Goal: Book appointment/travel/reservation

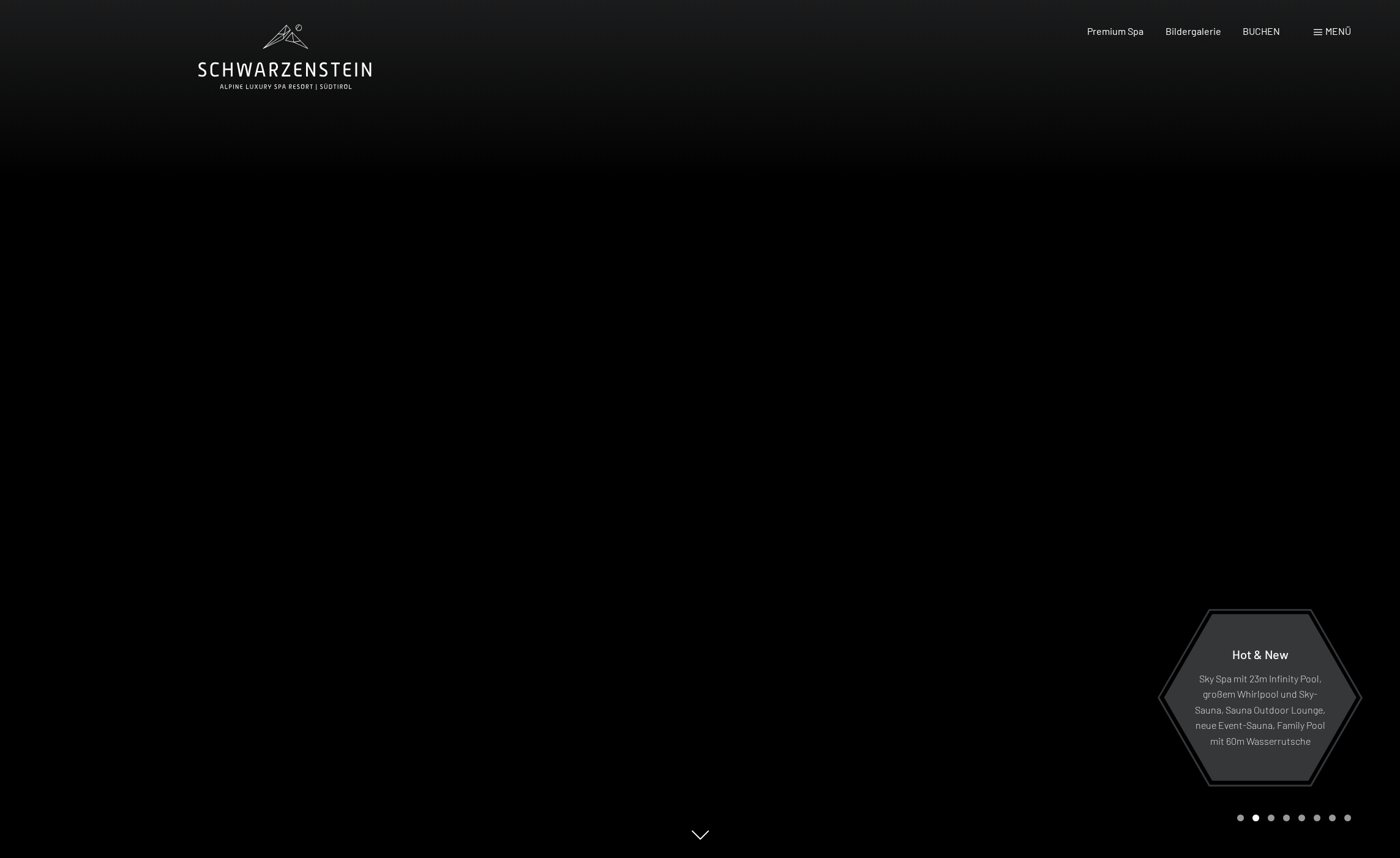
click at [828, 527] on div at bounding box center [1050, 429] width 700 height 858
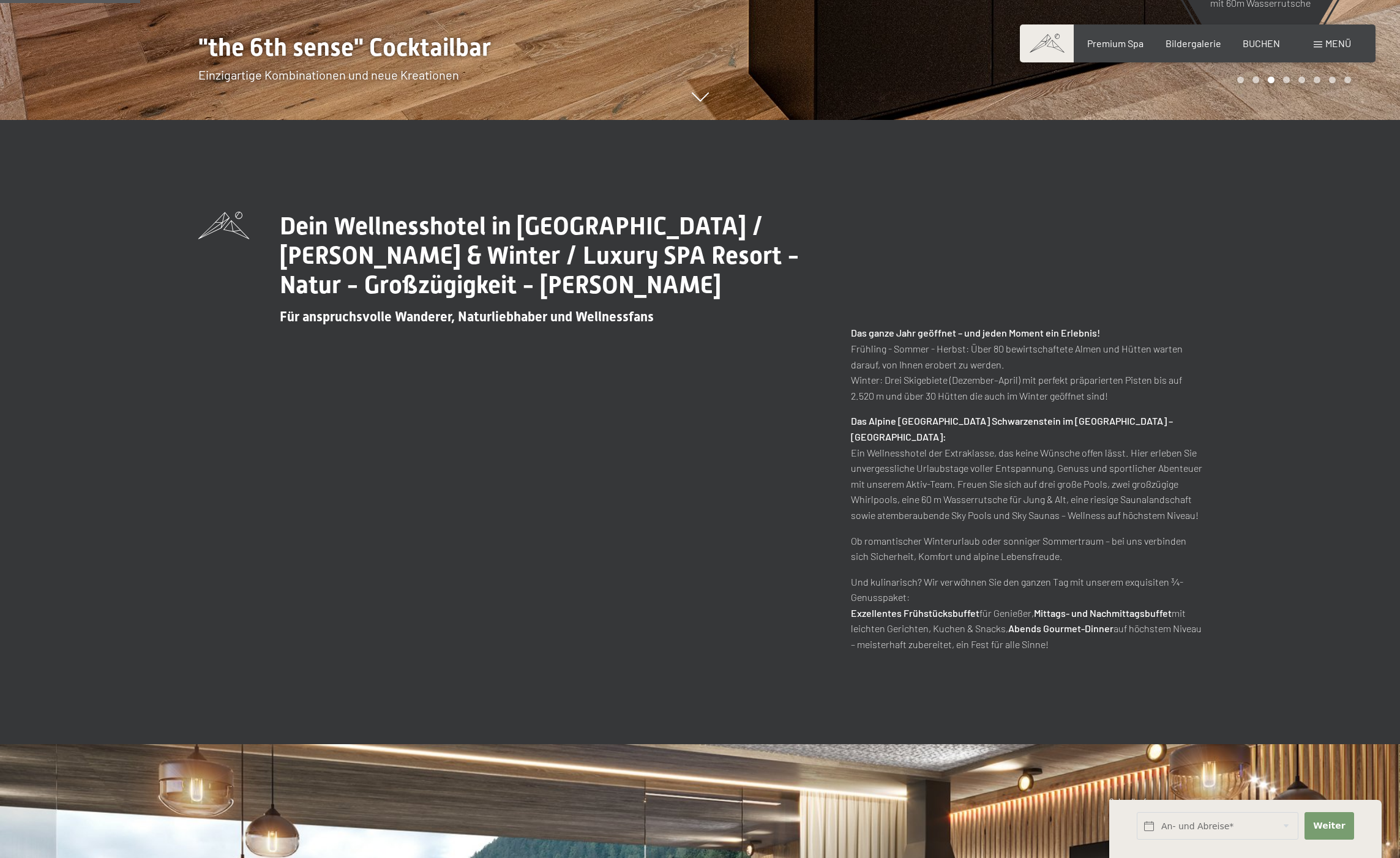
click at [313, 530] on div "Dein Wellnesshotel in Südtirol / Sommer & Winter / Luxury SPA Resort - Natur - …" at bounding box center [700, 432] width 1004 height 440
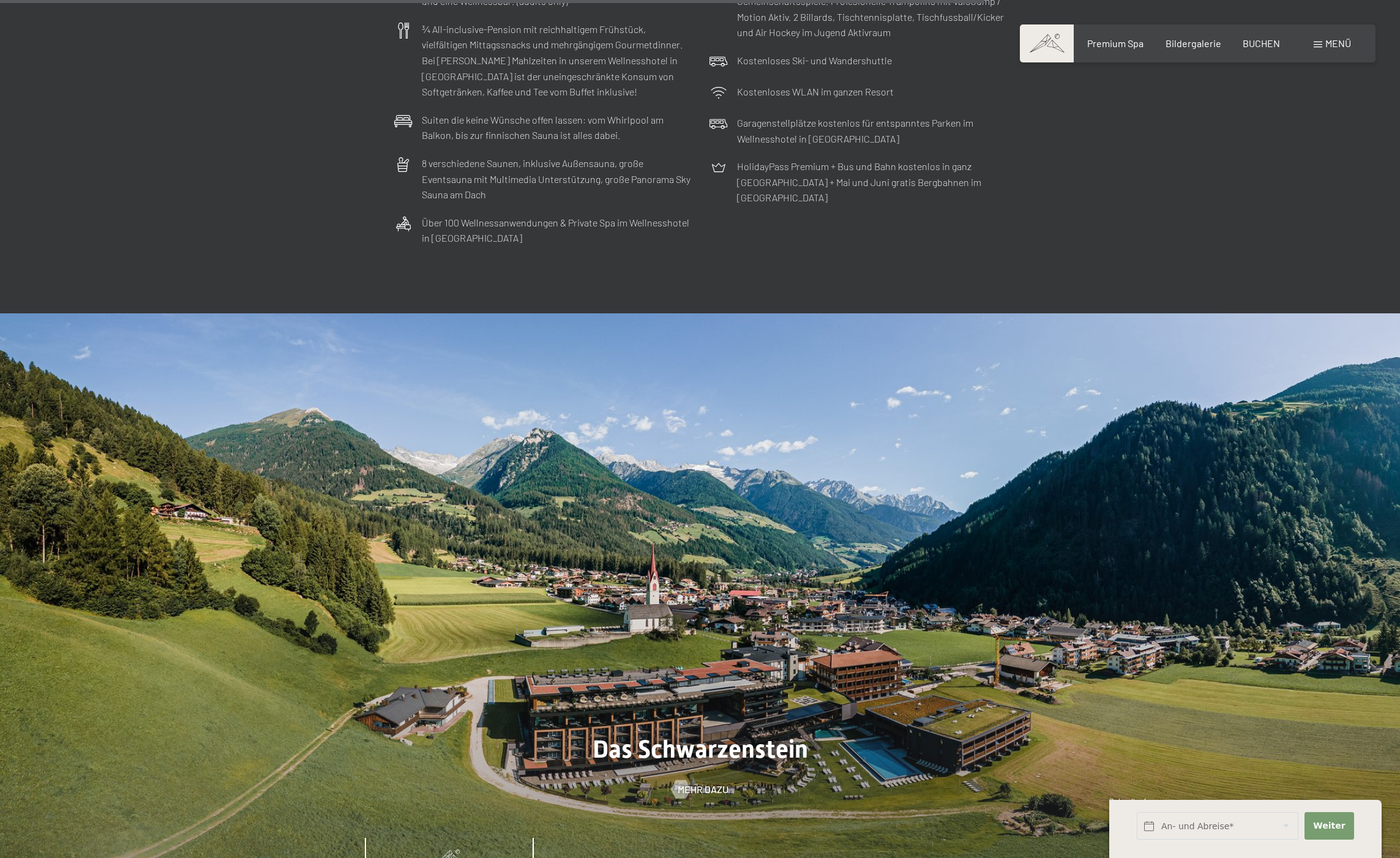
scroll to position [4764, 0]
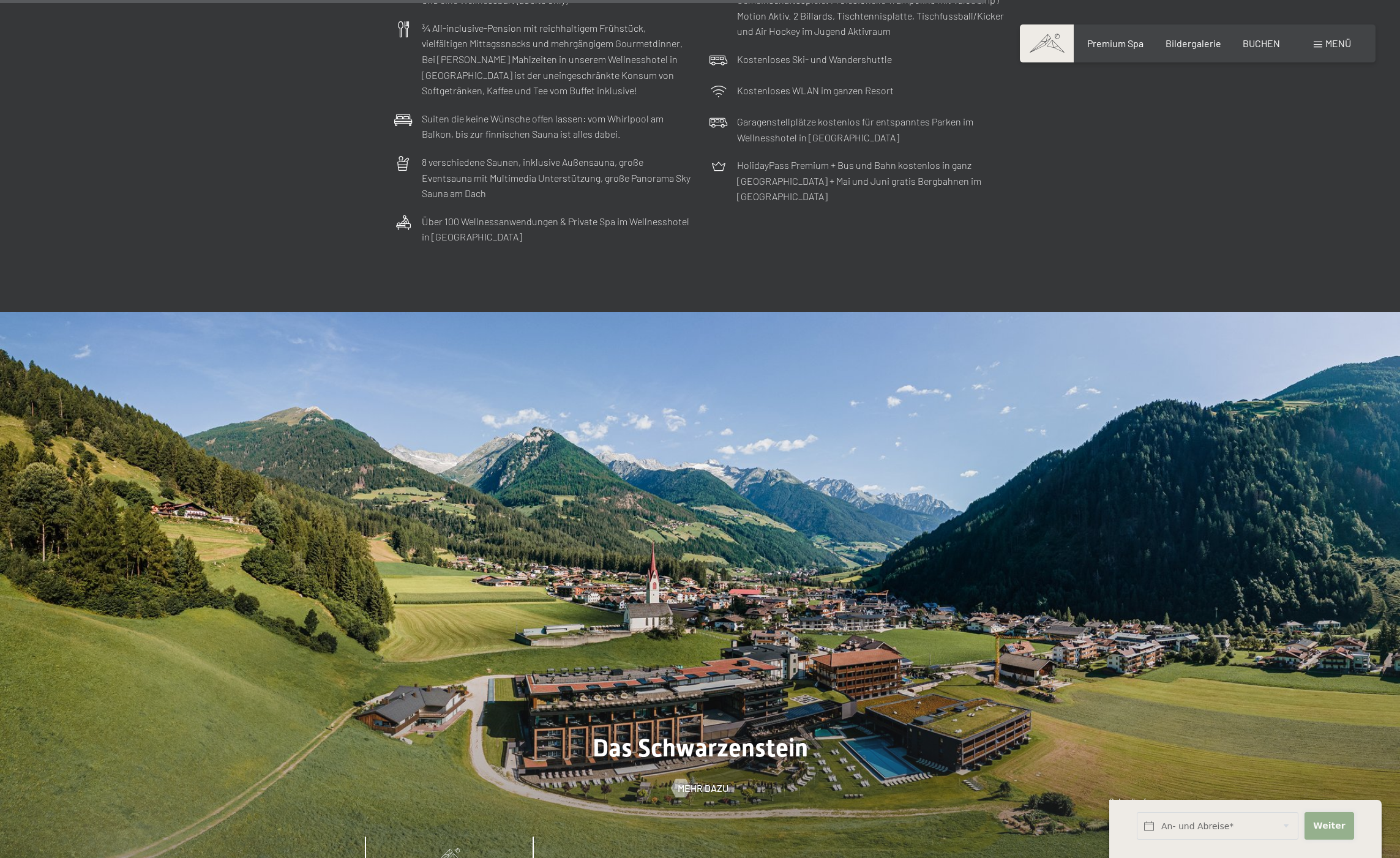
click at [1348, 827] on button "Weiter Adressfelder ausblenden" at bounding box center [1329, 825] width 50 height 27
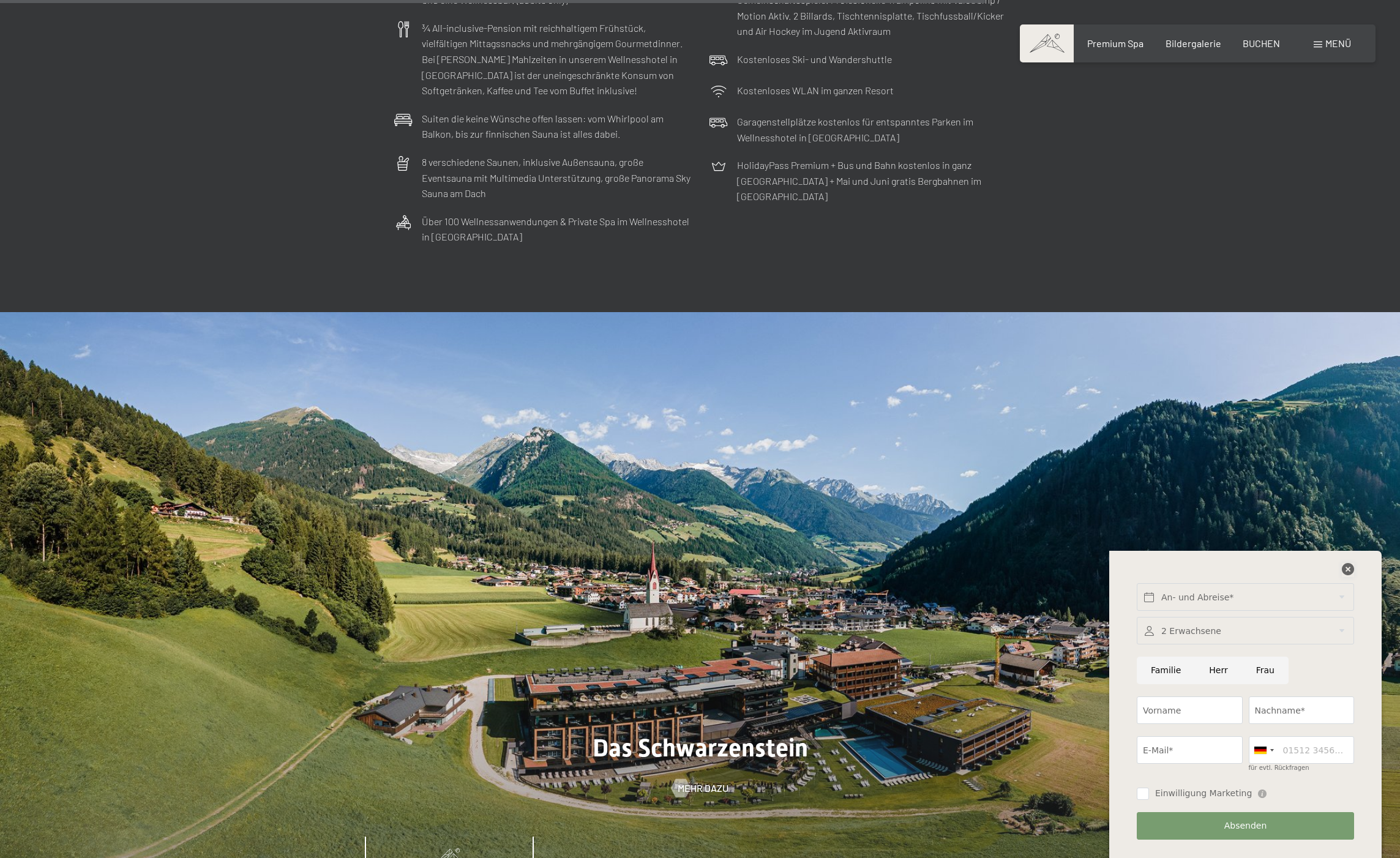
click at [1346, 568] on icon at bounding box center [1348, 569] width 12 height 12
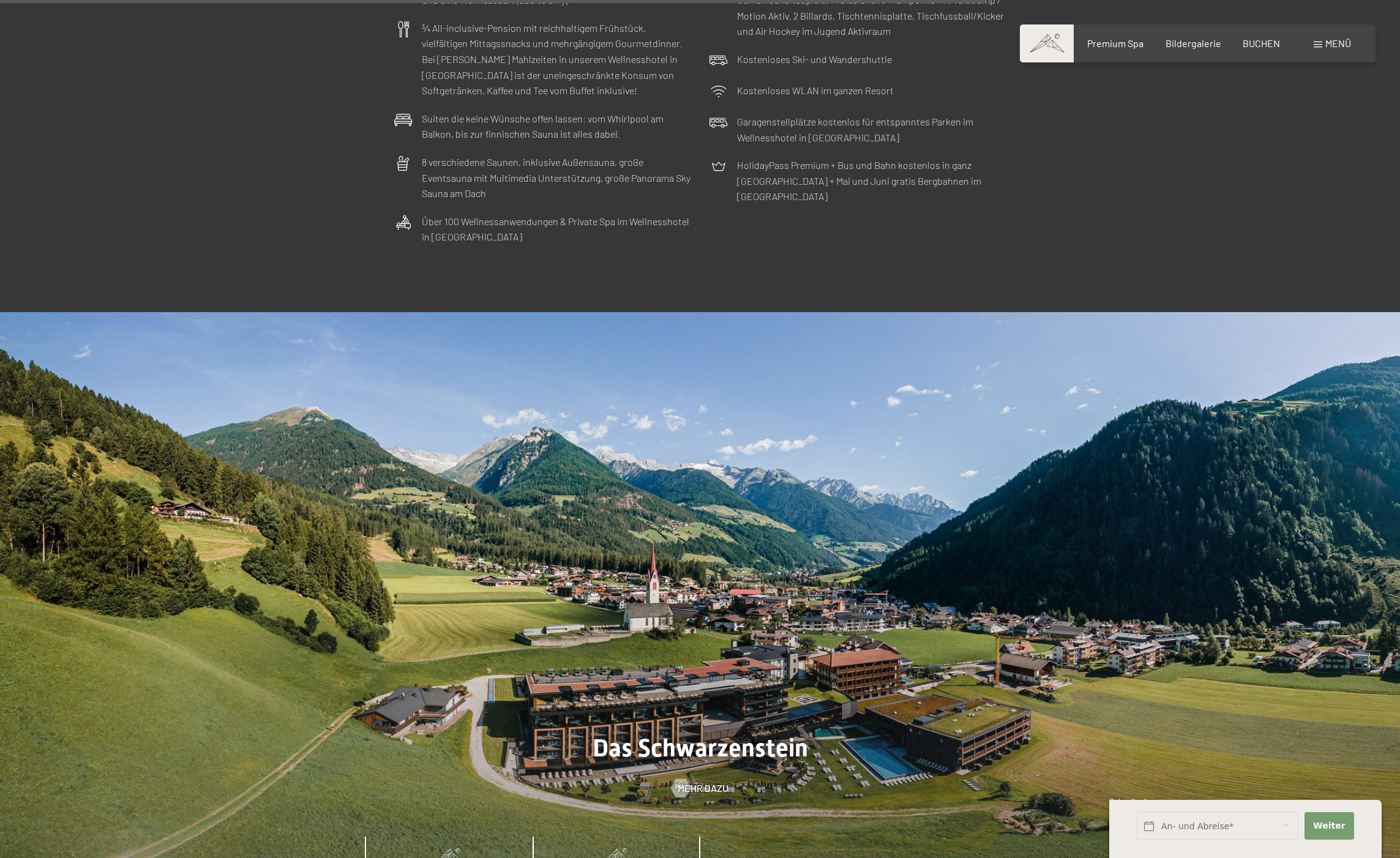
drag, startPoint x: 591, startPoint y: 809, endPoint x: 584, endPoint y: 786, distance: 24.0
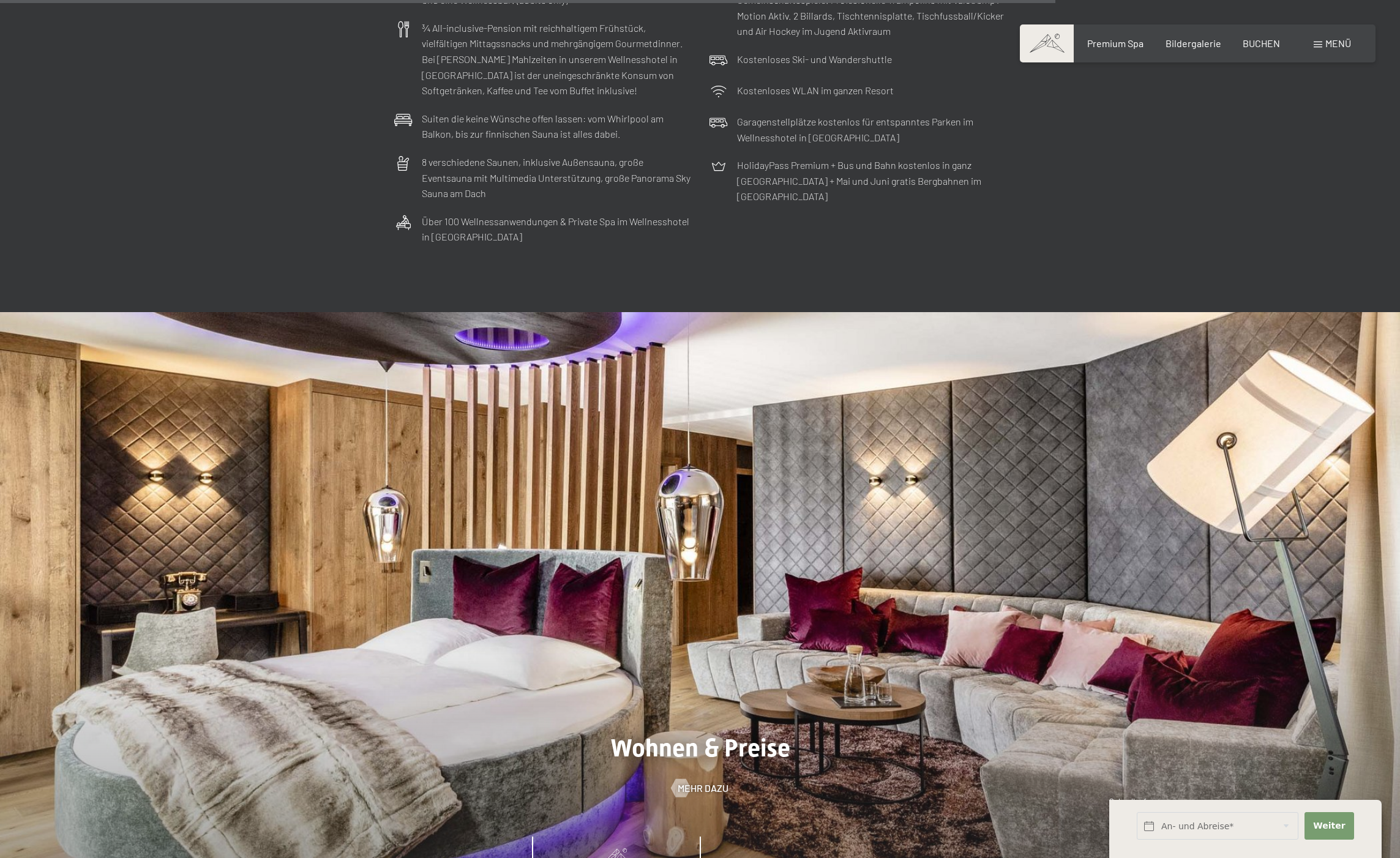
scroll to position [5105, 0]
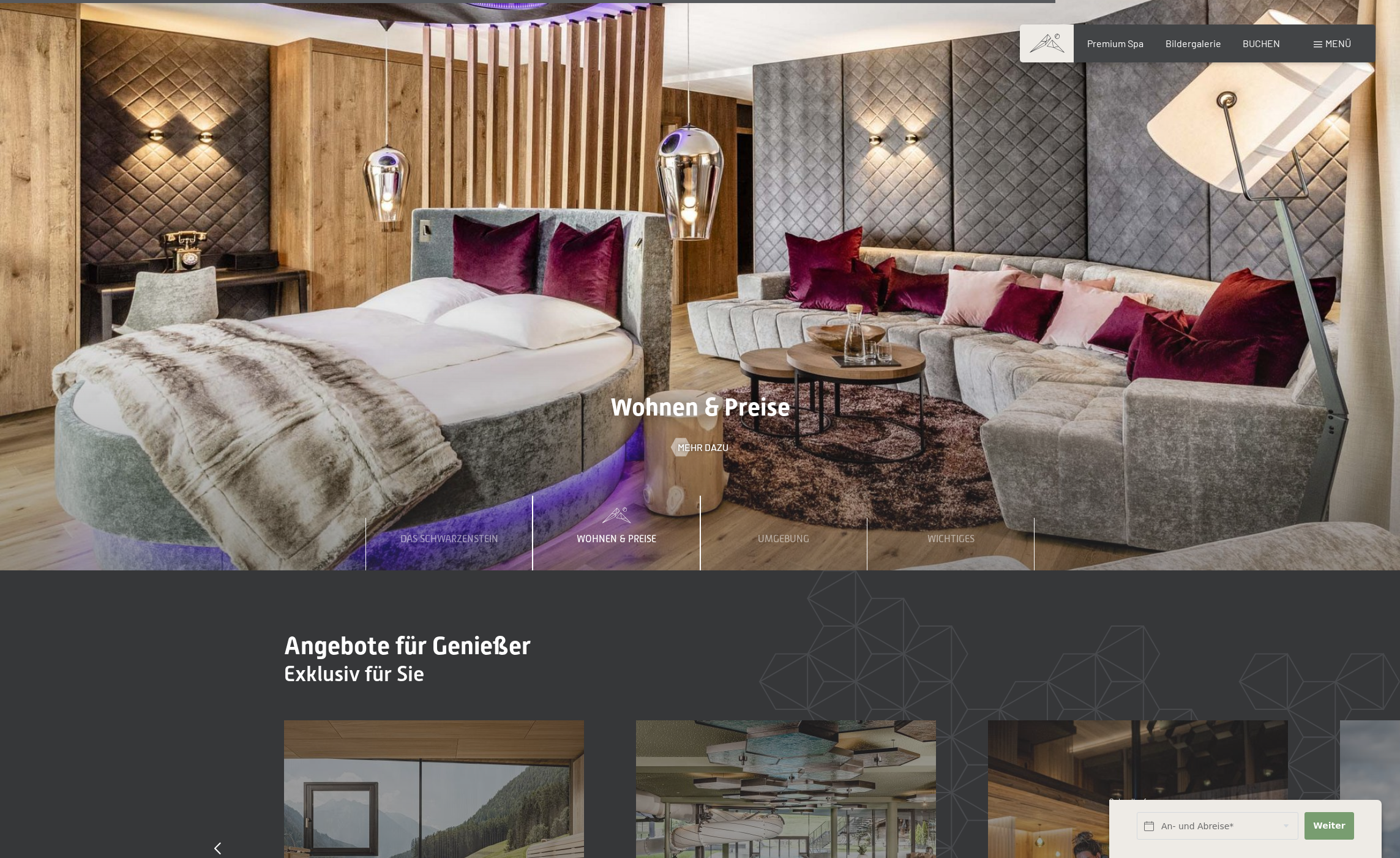
click at [625, 465] on span "Einwilligung Marketing*" at bounding box center [635, 465] width 101 height 12
click at [578, 465] on input "Einwilligung Marketing*" at bounding box center [571, 465] width 12 height 12
checkbox input "false"
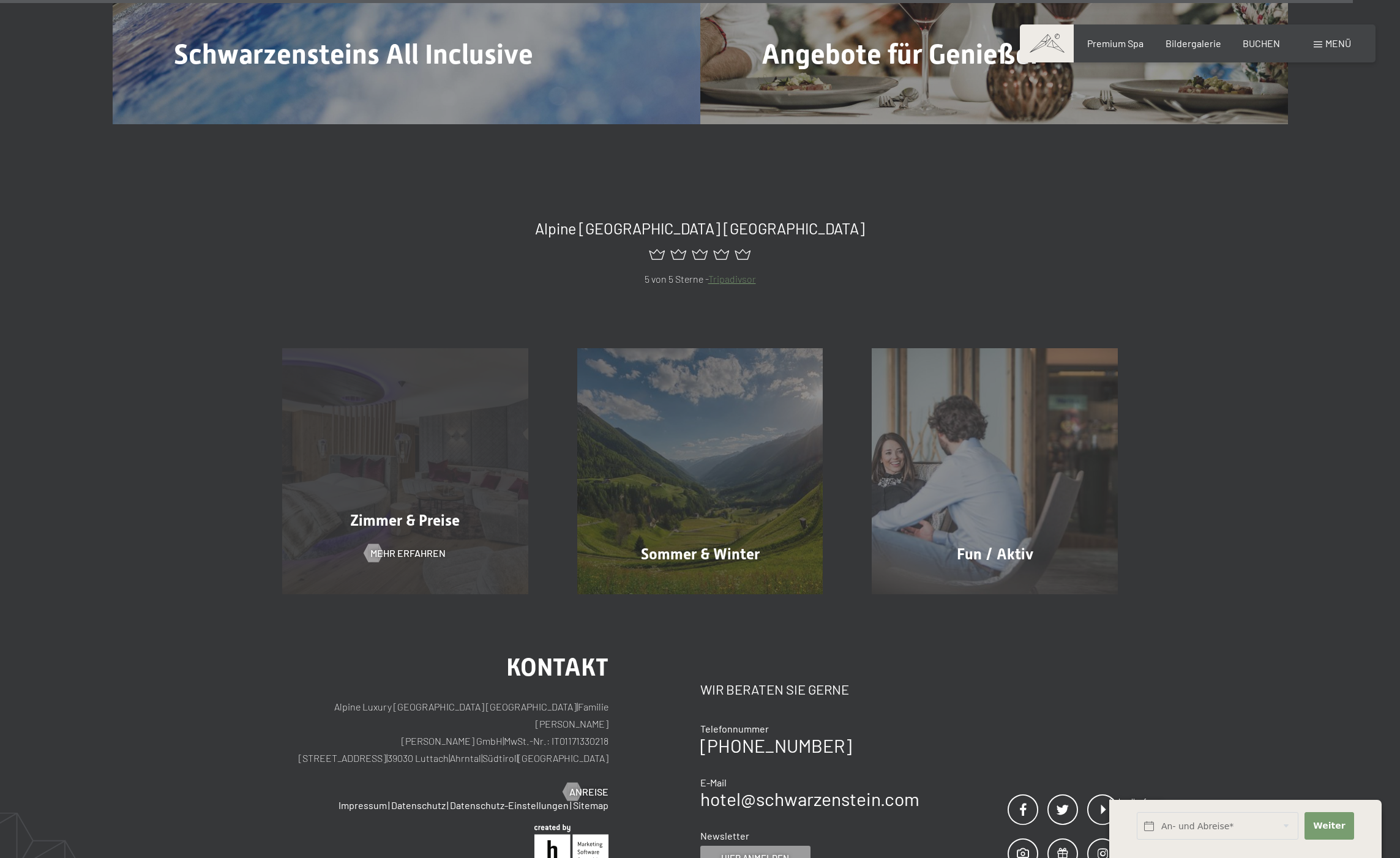
scroll to position [6597, 0]
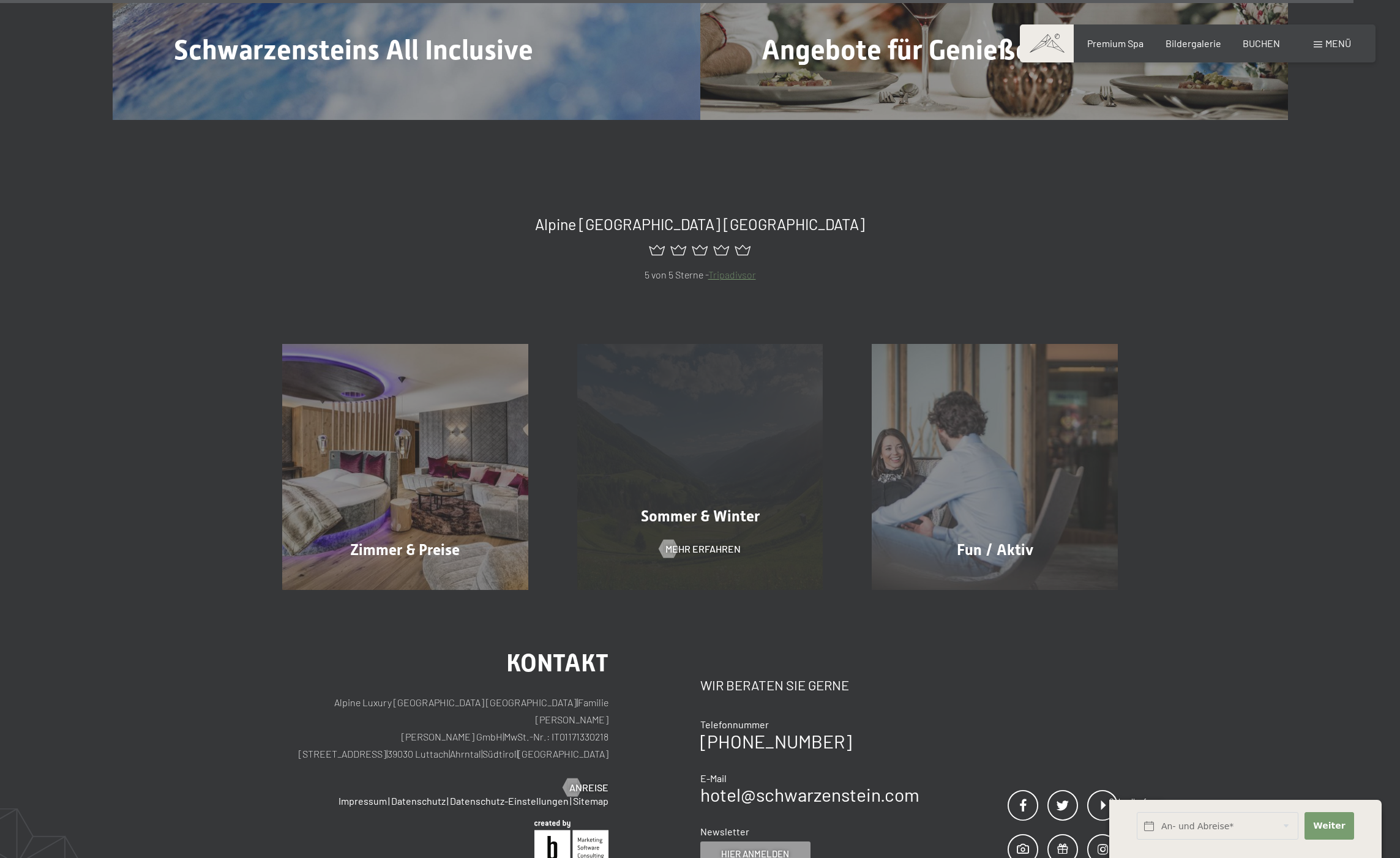
click at [698, 467] on div "Sommer & Winter Mehr erfahren" at bounding box center [700, 467] width 295 height 246
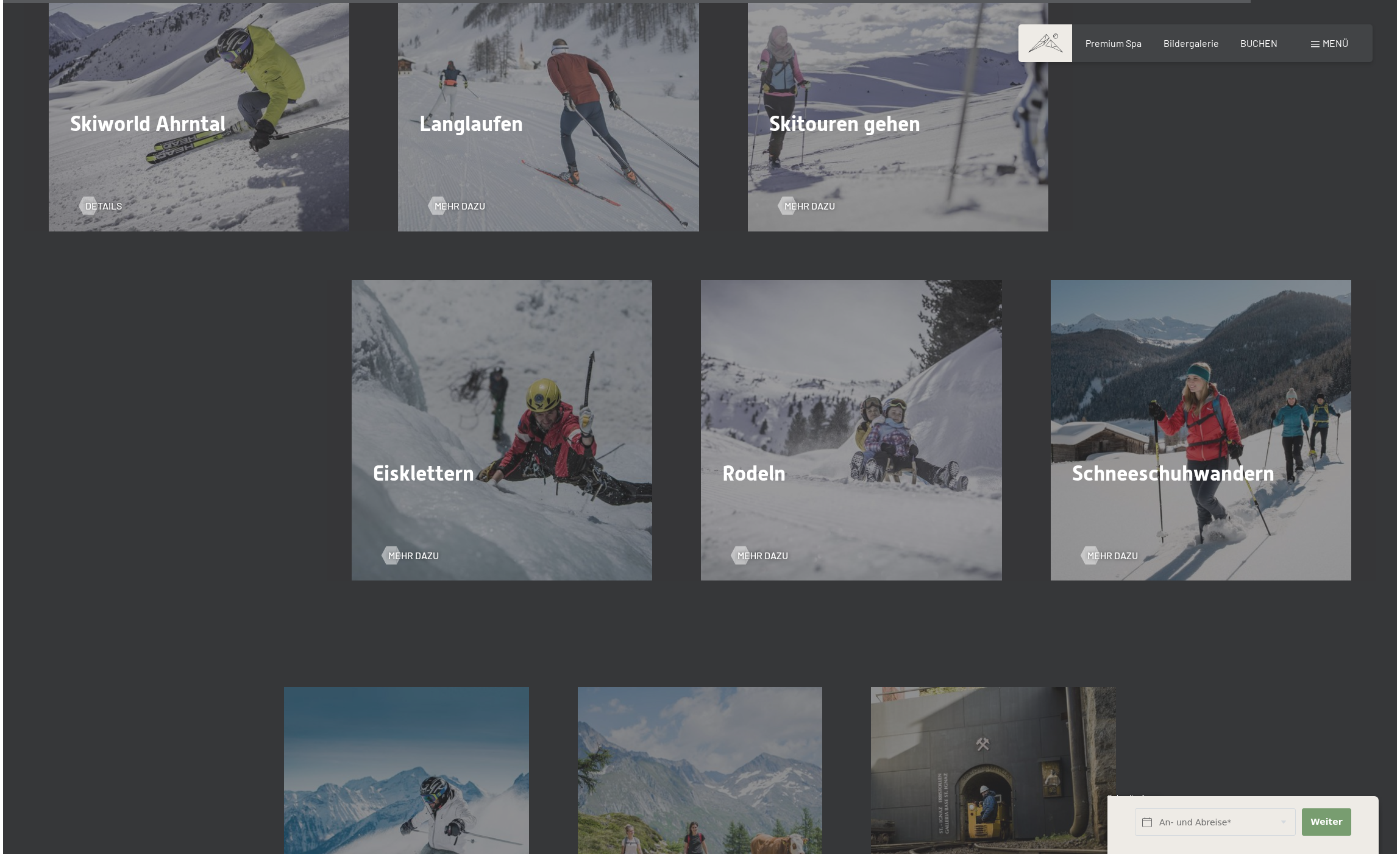
scroll to position [4067, 0]
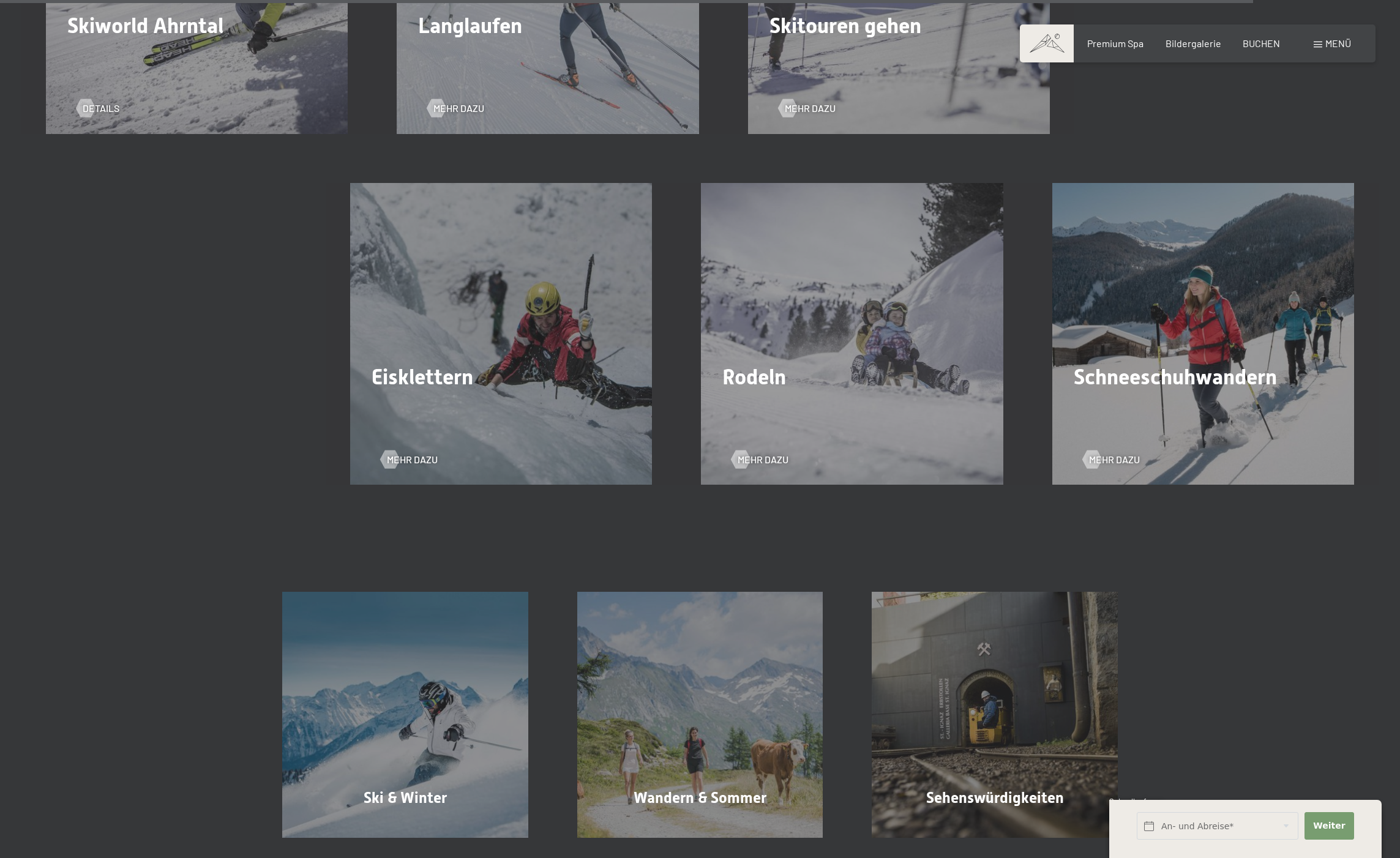
click at [1336, 44] on span "Menü" at bounding box center [1338, 43] width 26 height 11
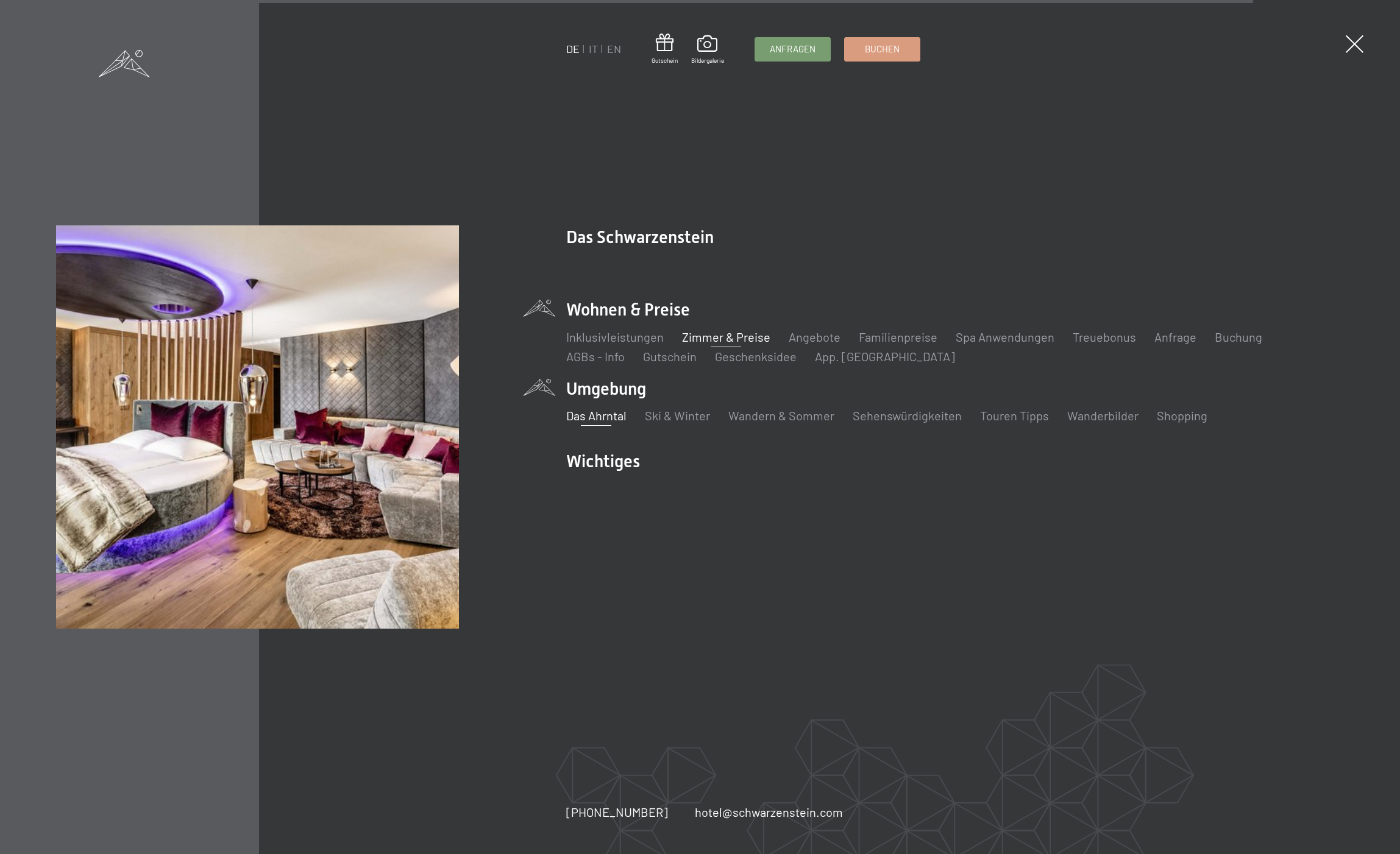
click at [701, 337] on link "Zimmer & Preise" at bounding box center [726, 337] width 88 height 15
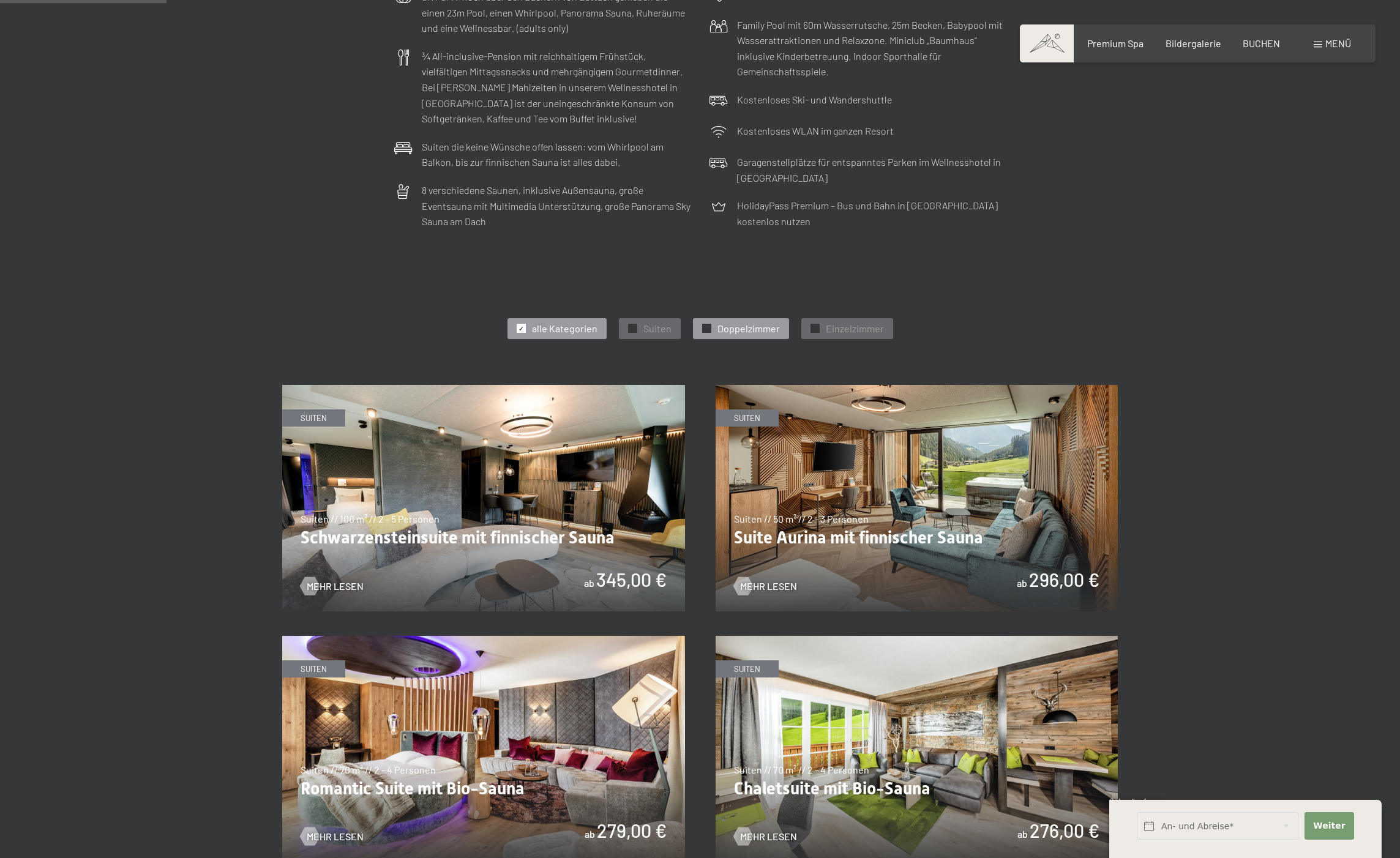
click at [737, 324] on span "Doppelzimmer" at bounding box center [749, 328] width 63 height 13
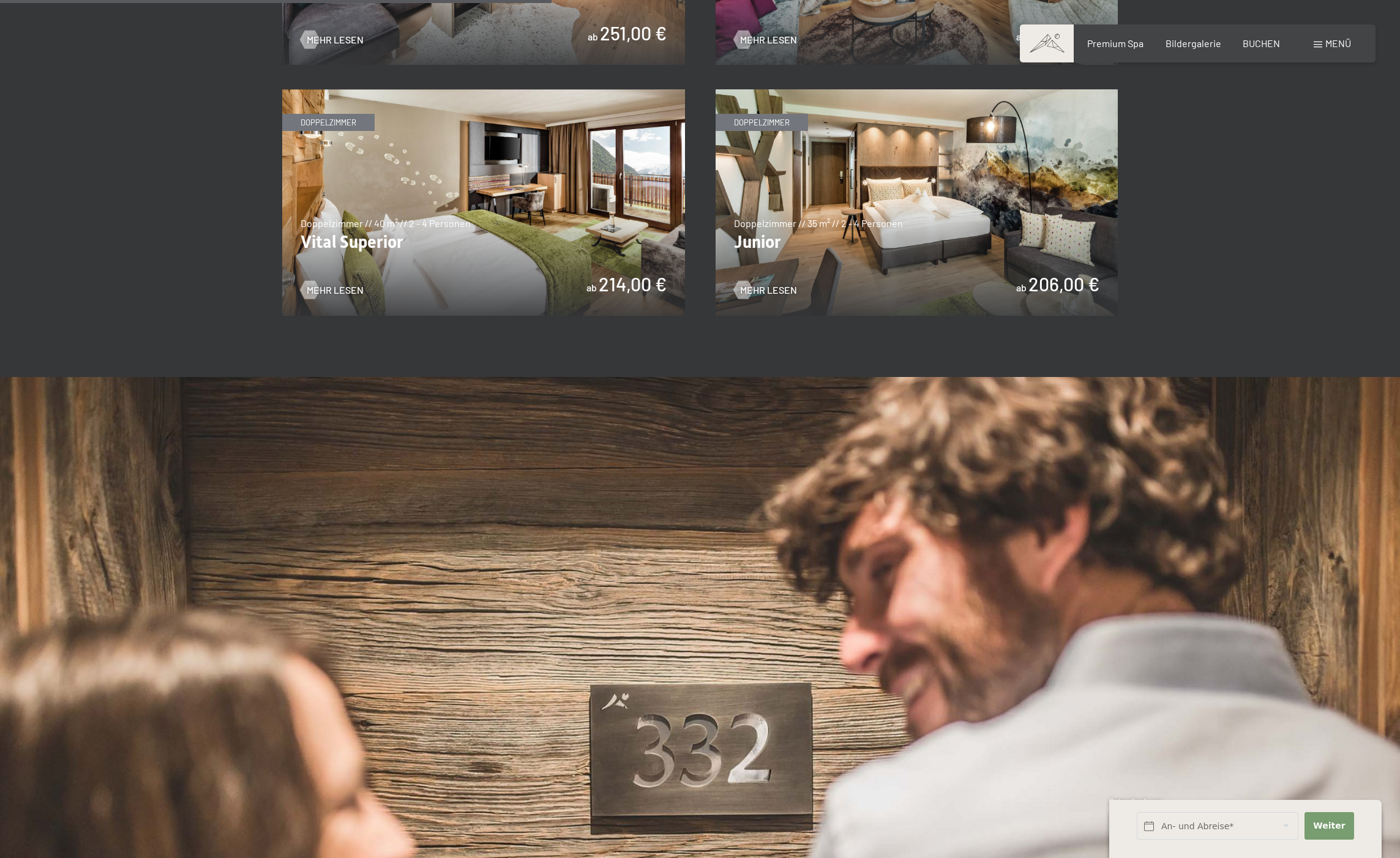
scroll to position [976, 0]
click at [905, 216] on img at bounding box center [917, 202] width 403 height 227
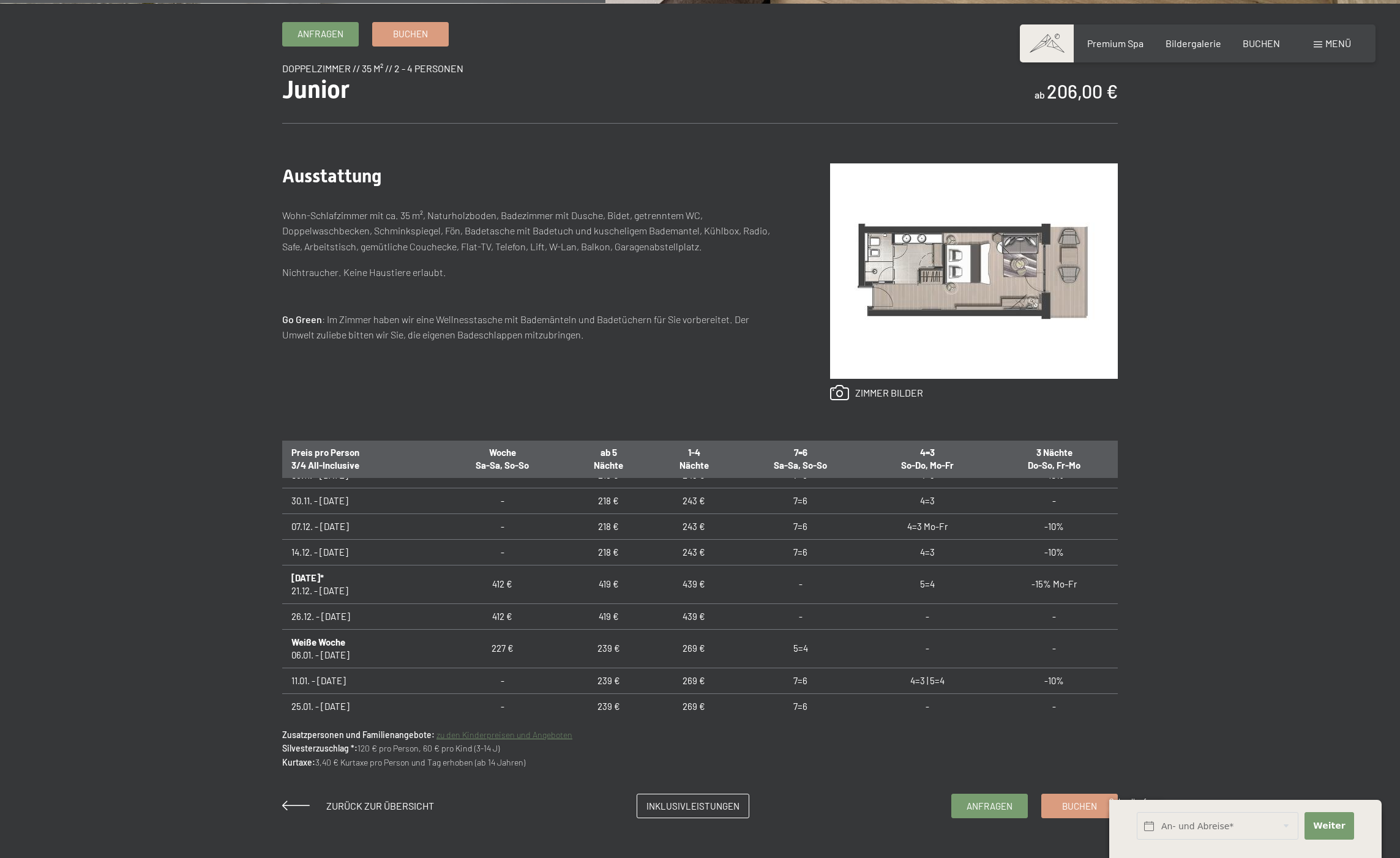
scroll to position [199, 0]
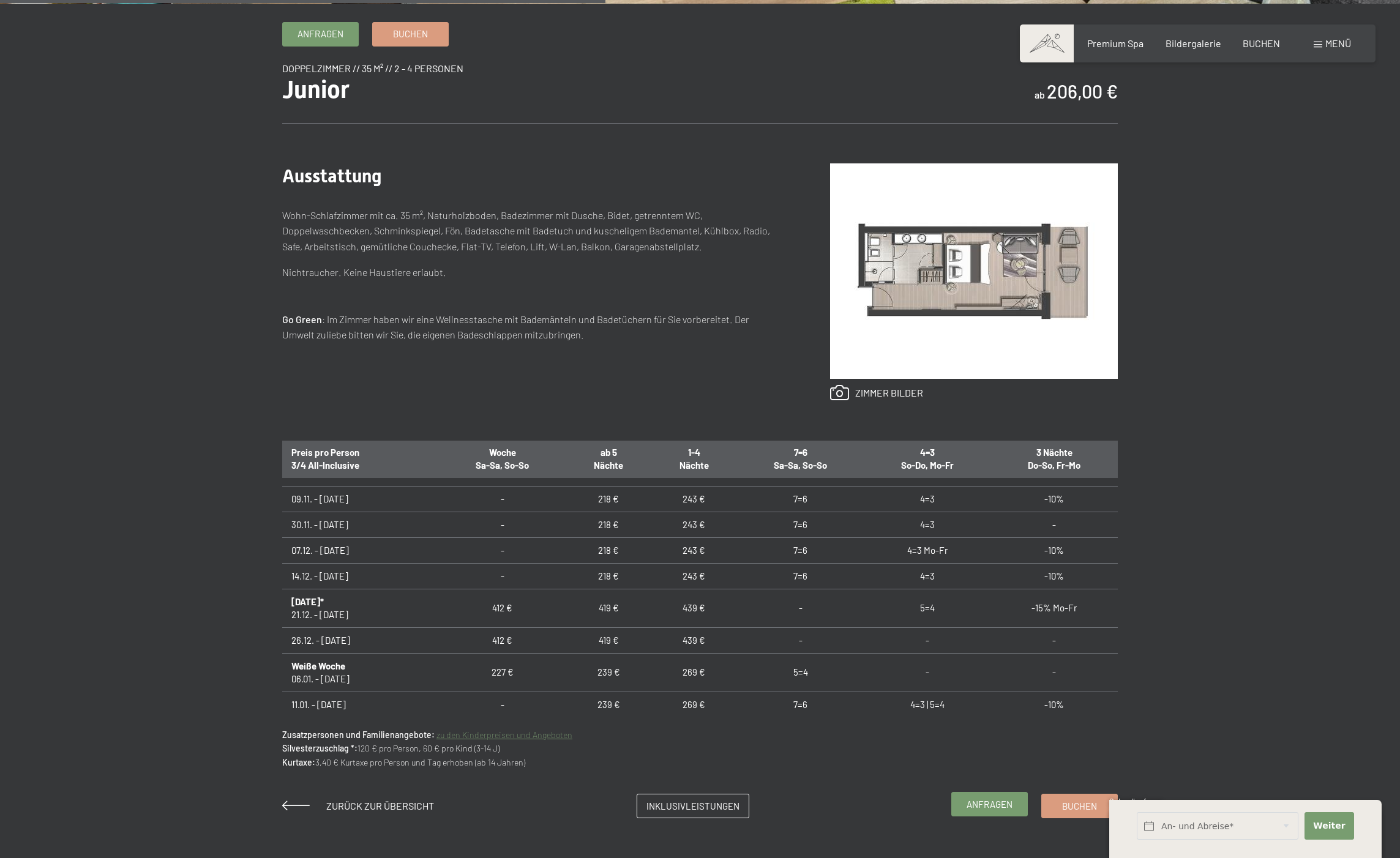
click at [985, 801] on span "Anfragen" at bounding box center [990, 804] width 46 height 13
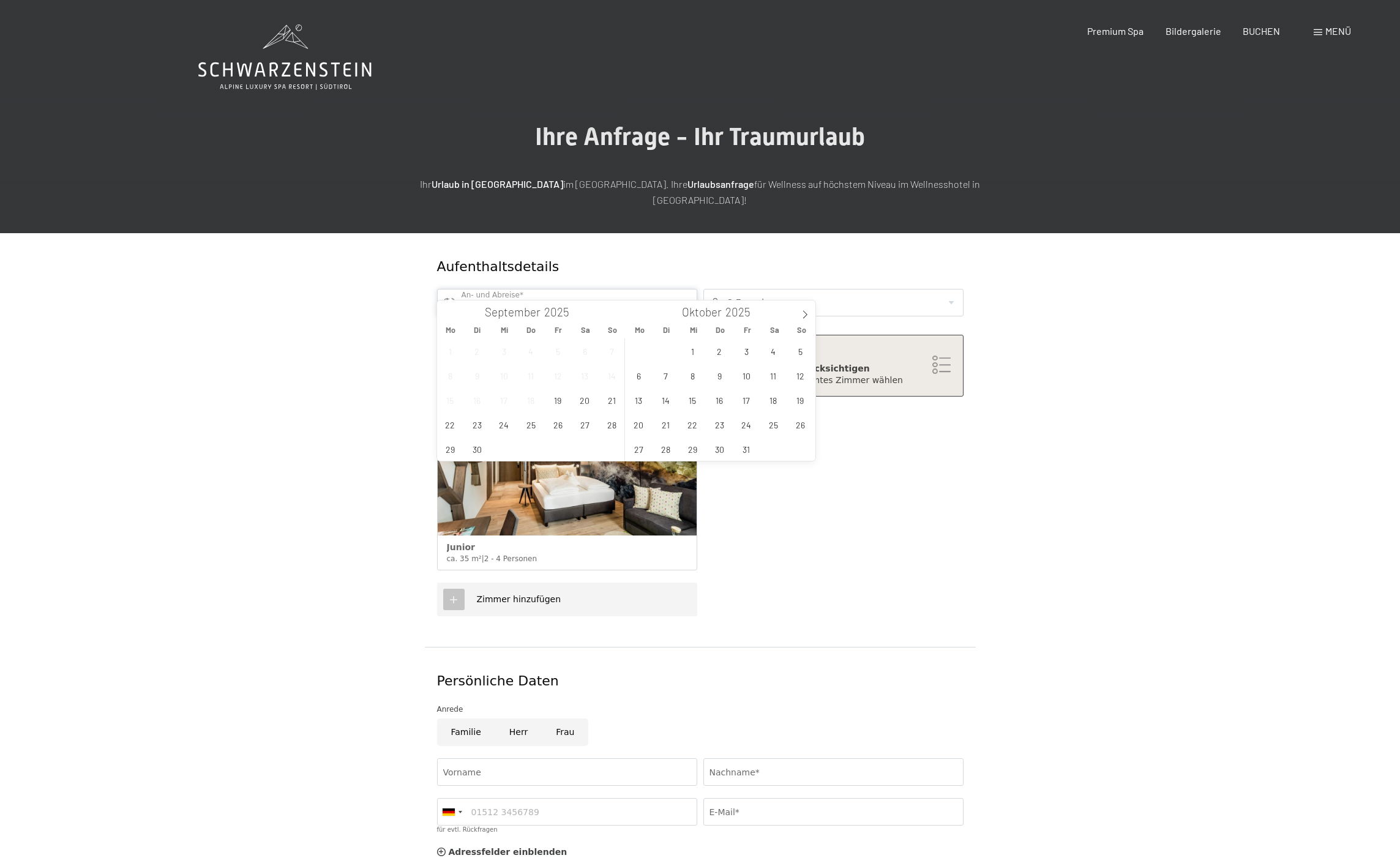
click at [653, 289] on input "text" at bounding box center [567, 303] width 260 height 27
click at [804, 314] on icon at bounding box center [804, 314] width 8 height 8
click at [800, 379] on span "9" at bounding box center [800, 375] width 24 height 24
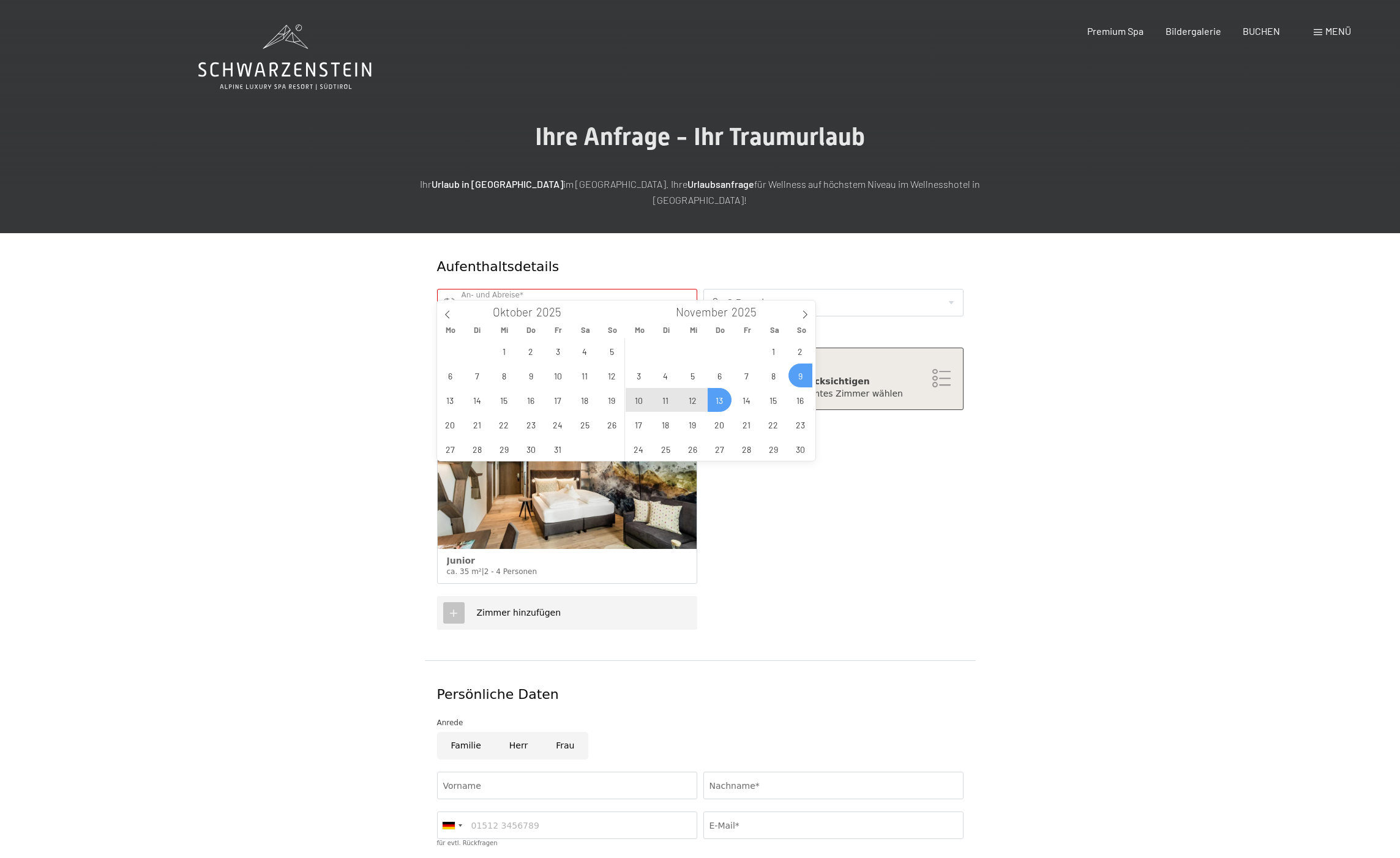
click at [721, 399] on span "13" at bounding box center [719, 400] width 24 height 24
type input "So. 09.11.2025 - Do. 13.11.2025"
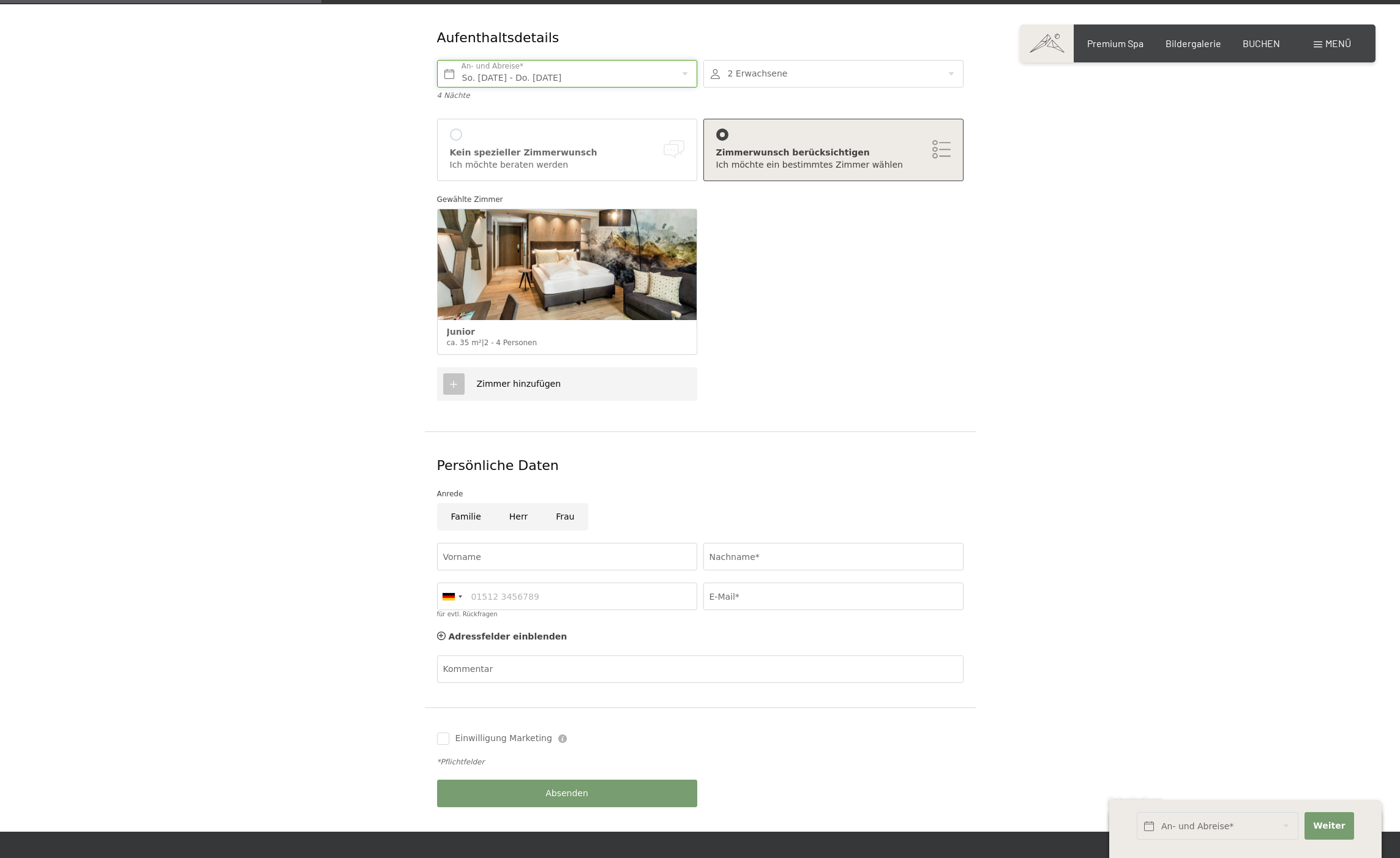
scroll to position [230, 0]
click at [511, 502] on input "Herr" at bounding box center [518, 516] width 47 height 27
radio input "true"
click at [528, 542] on input "Vorname" at bounding box center [567, 555] width 260 height 27
click at [684, 542] on input "Vorname" at bounding box center [567, 555] width 260 height 27
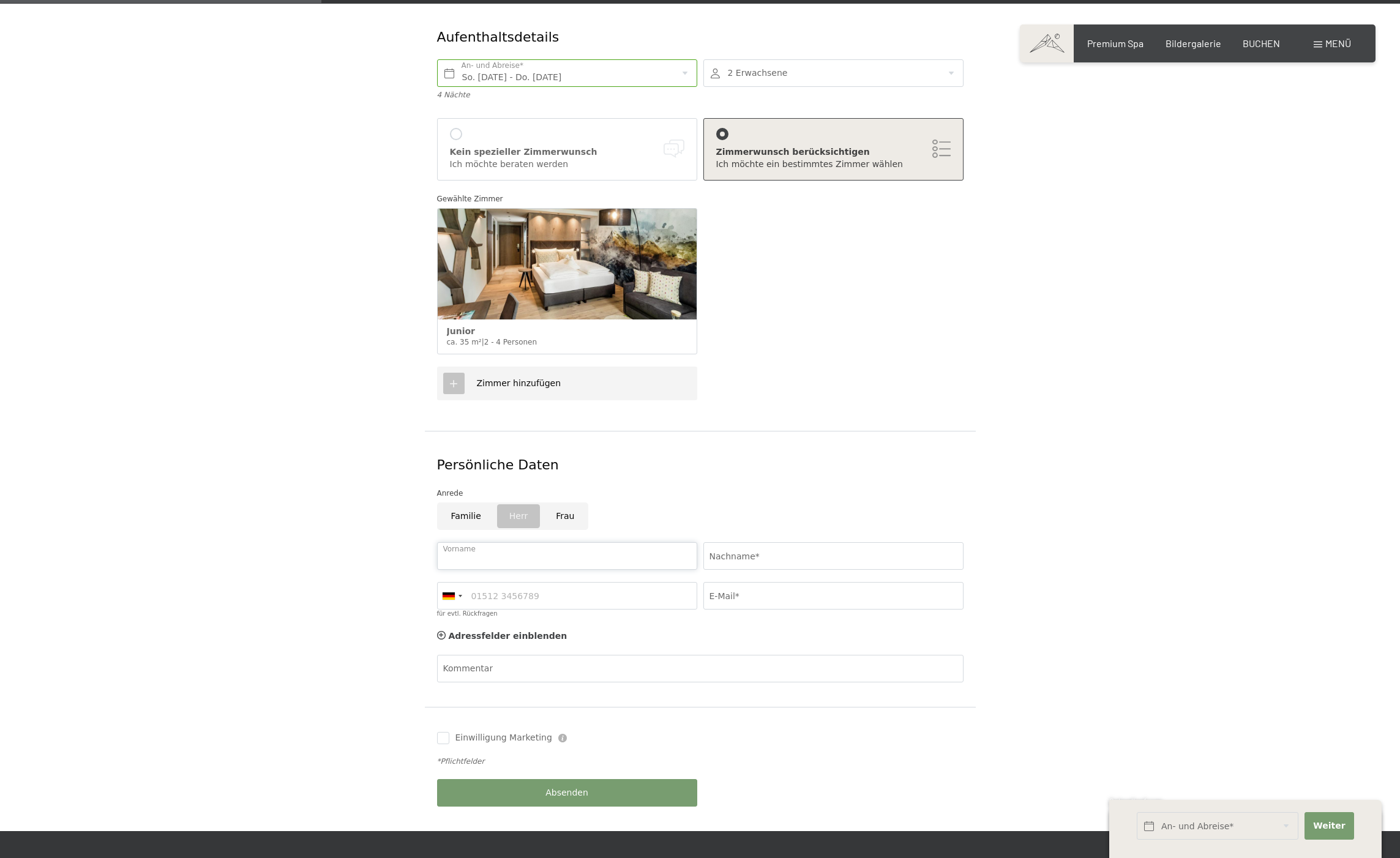
click at [644, 542] on input "Vorname" at bounding box center [567, 555] width 260 height 27
type input "Ferdinand"
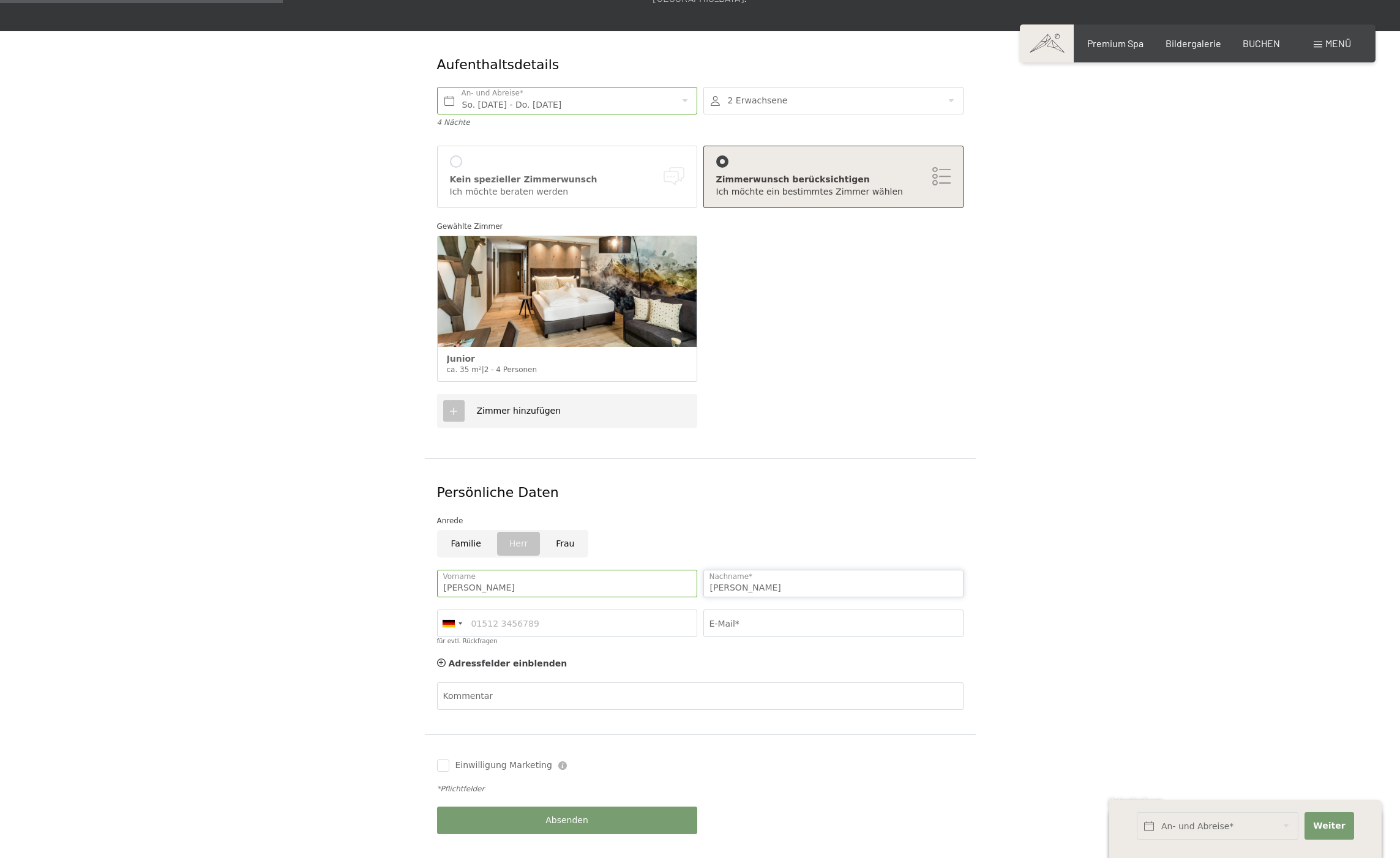
type input "Weiss"
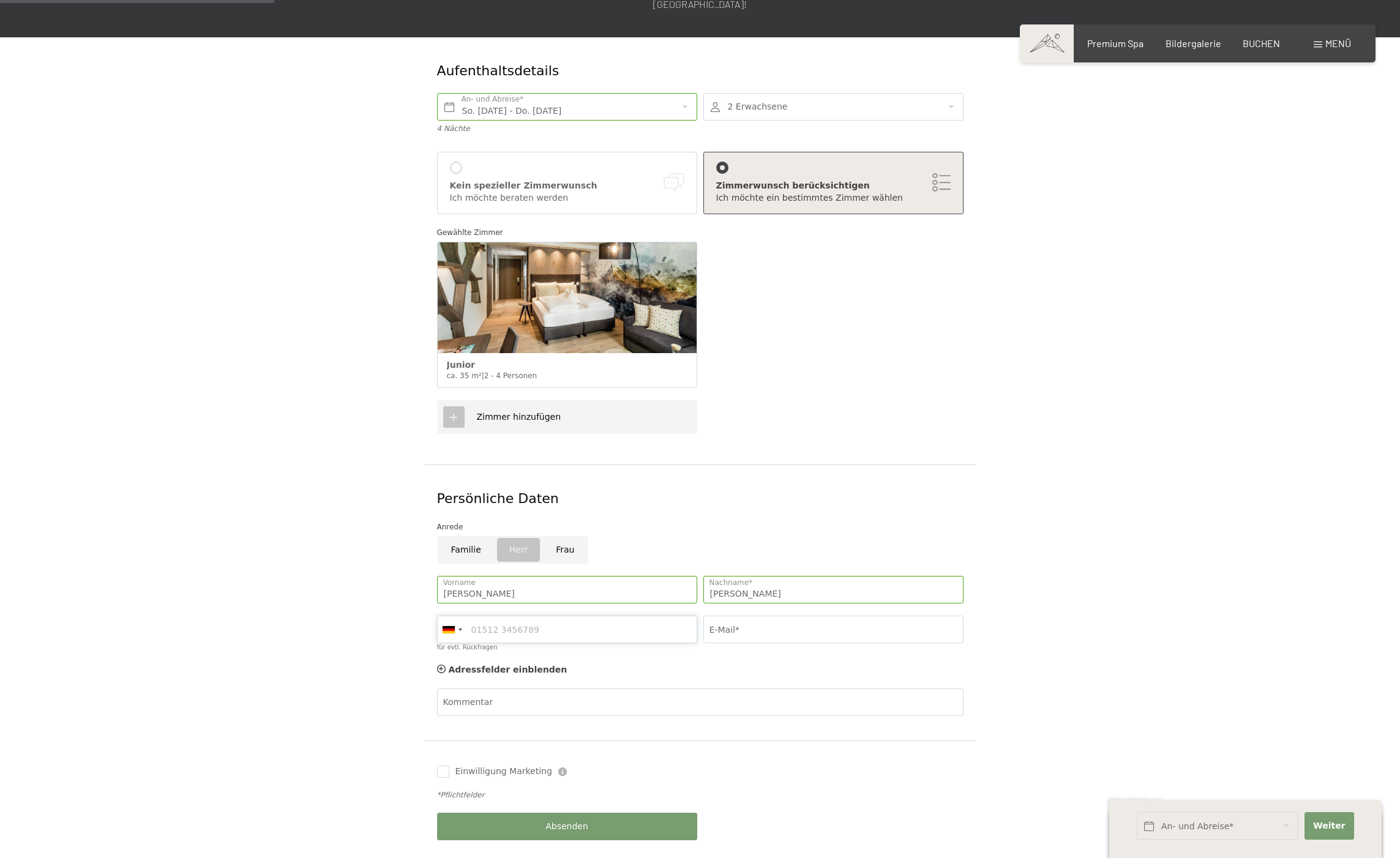
click at [571, 615] on input "für evtl. Rückfragen" at bounding box center [567, 629] width 260 height 27
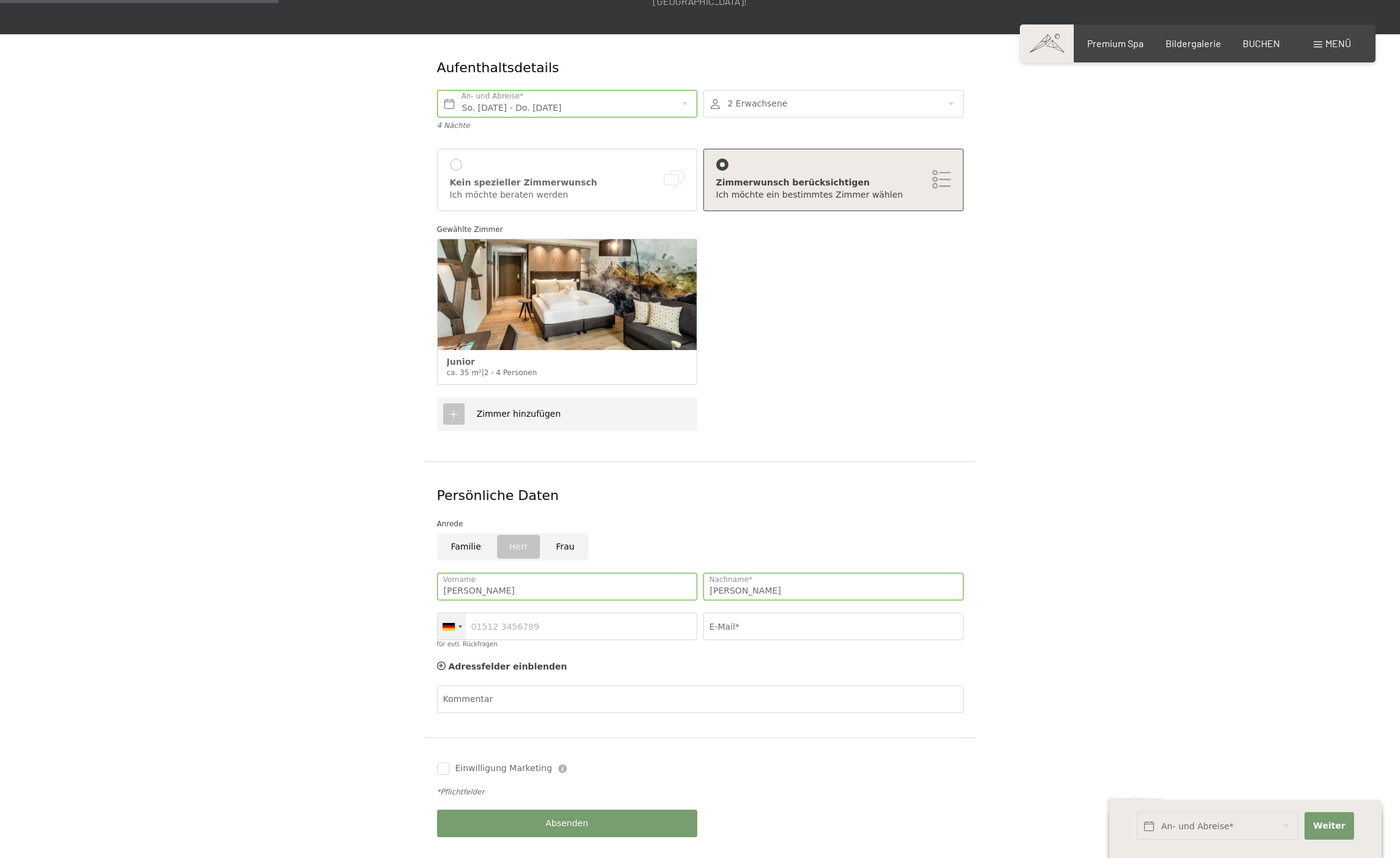
click at [456, 613] on div at bounding box center [451, 626] width 28 height 26
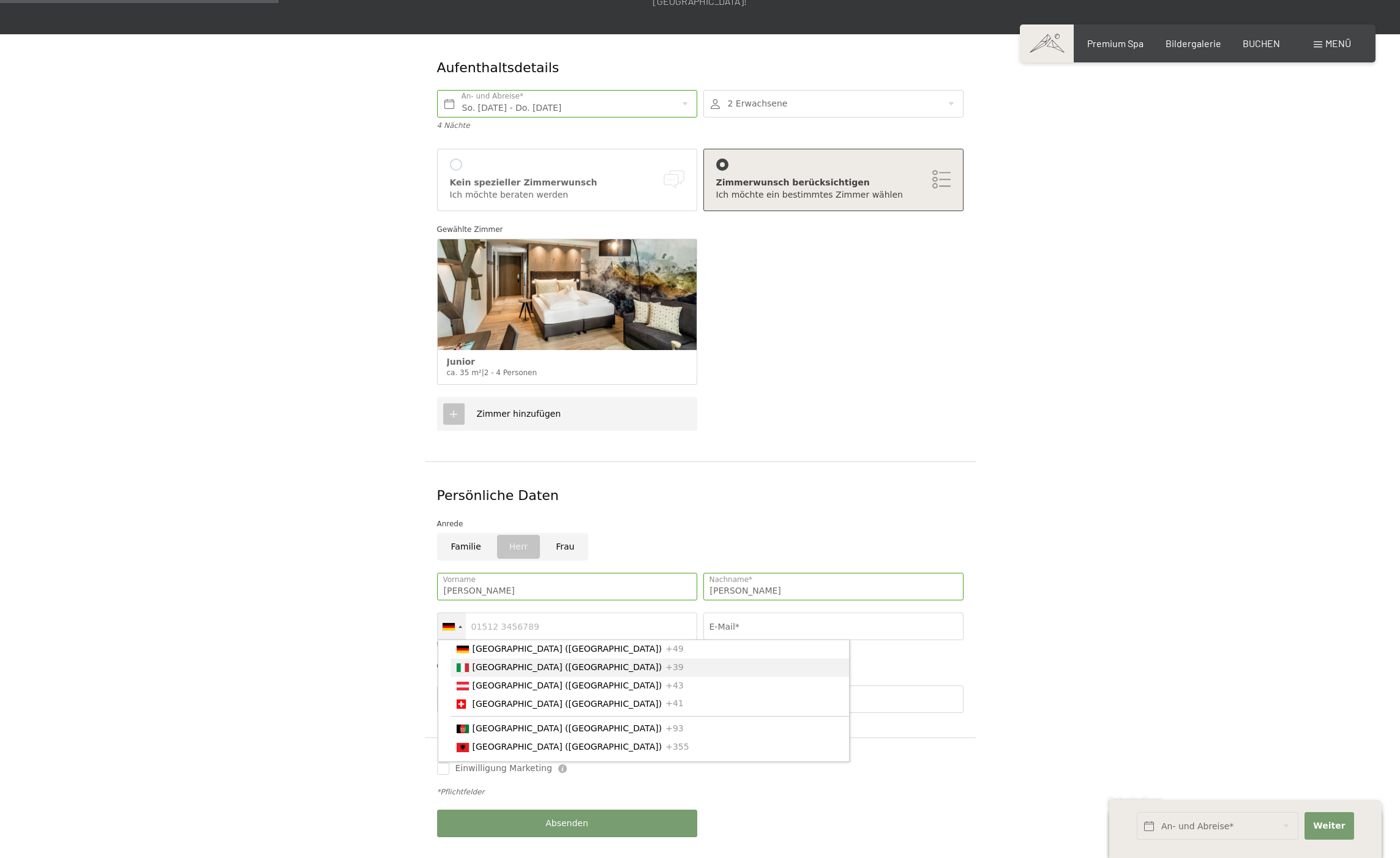
click at [472, 662] on span "[GEOGRAPHIC_DATA] ([GEOGRAPHIC_DATA])" at bounding box center [567, 666] width 190 height 10
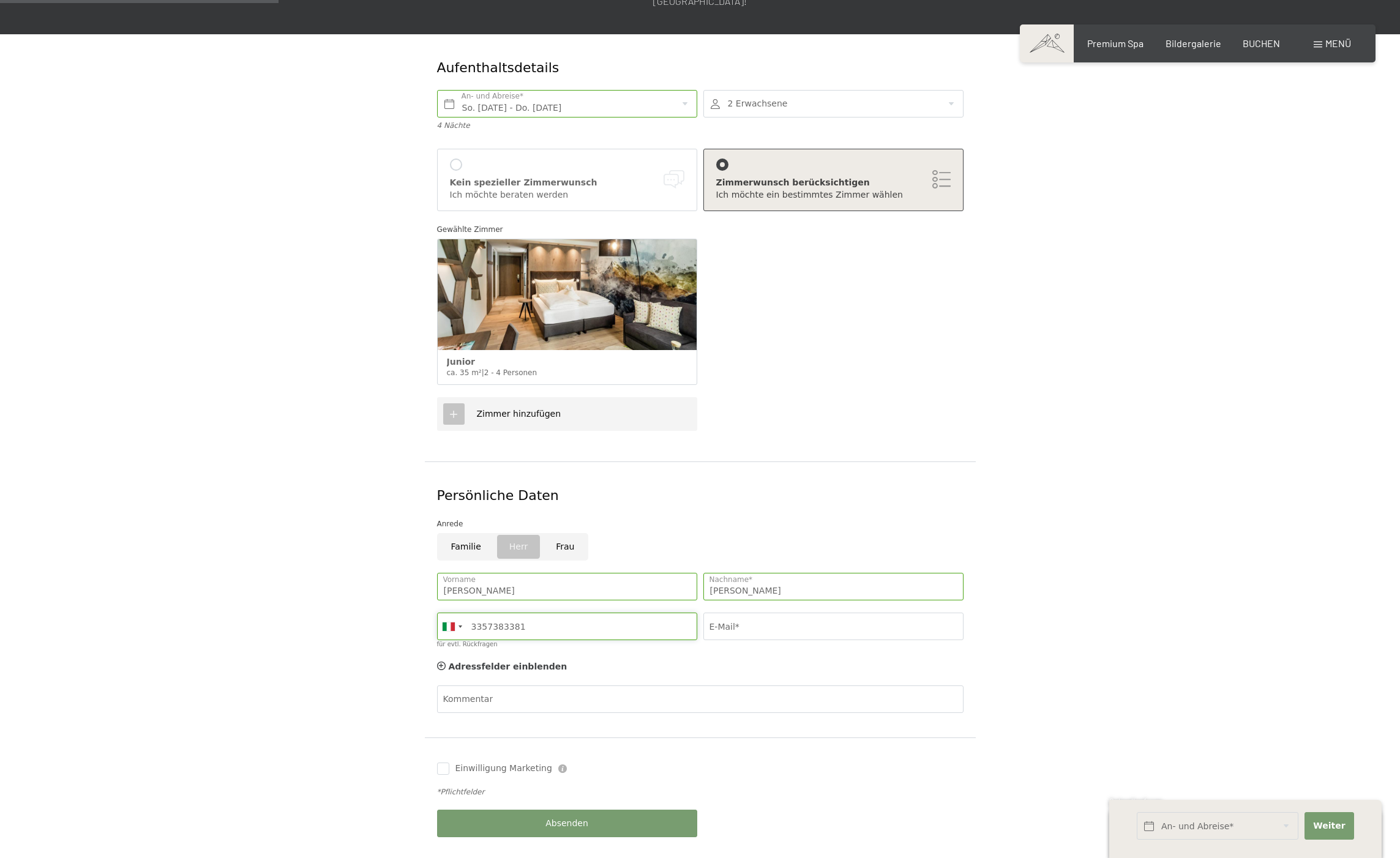
scroll to position [196, 0]
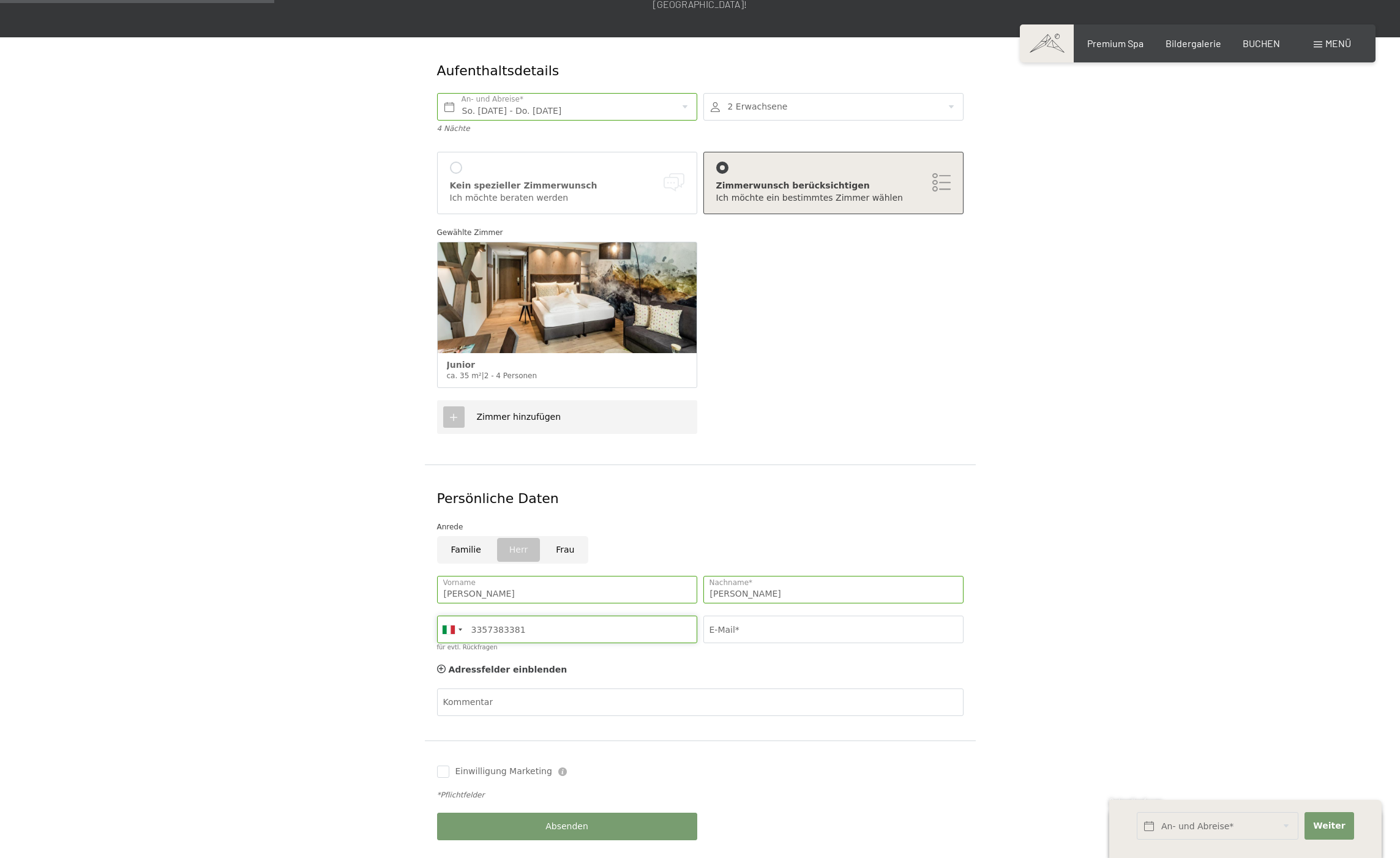
type input "3357383381"
click at [721, 615] on input "E-Mail*" at bounding box center [833, 629] width 260 height 27
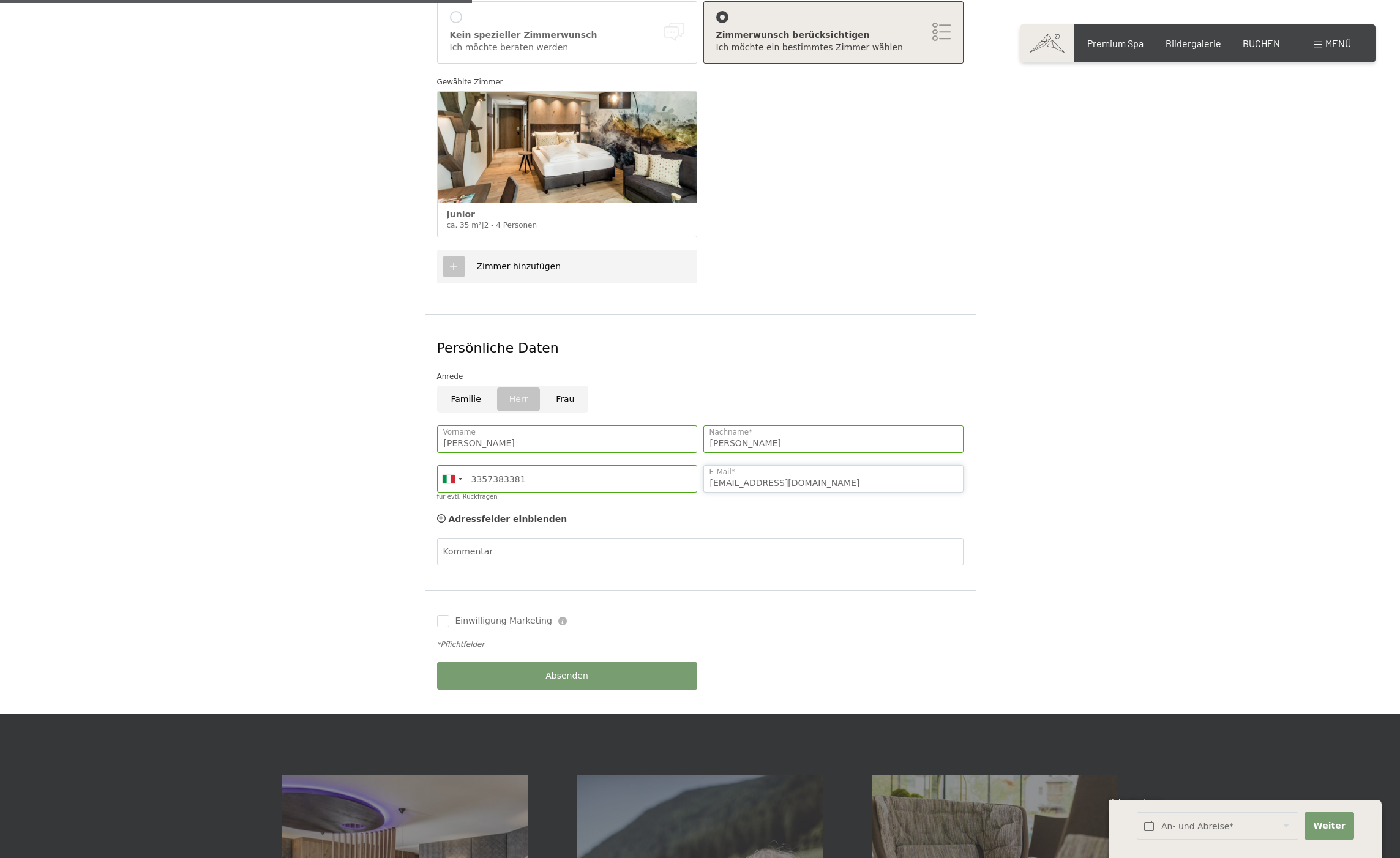
scroll to position [363, 0]
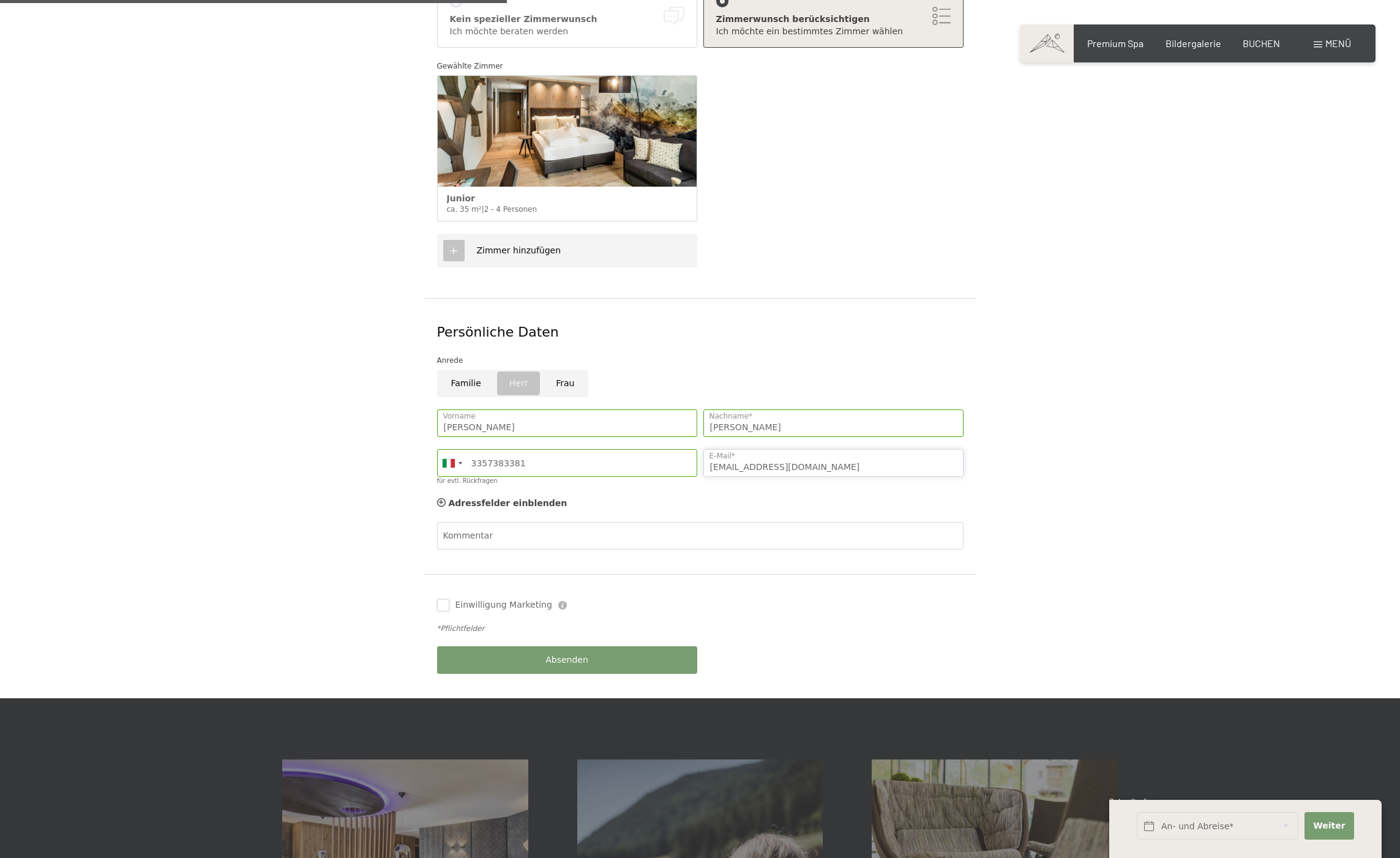
type input "weiferdi@yahoo.de"
click at [444, 599] on input "Einwilligung Marketing" at bounding box center [443, 605] width 12 height 12
checkbox input "true"
click at [582, 654] on span "Absenden" at bounding box center [566, 660] width 43 height 12
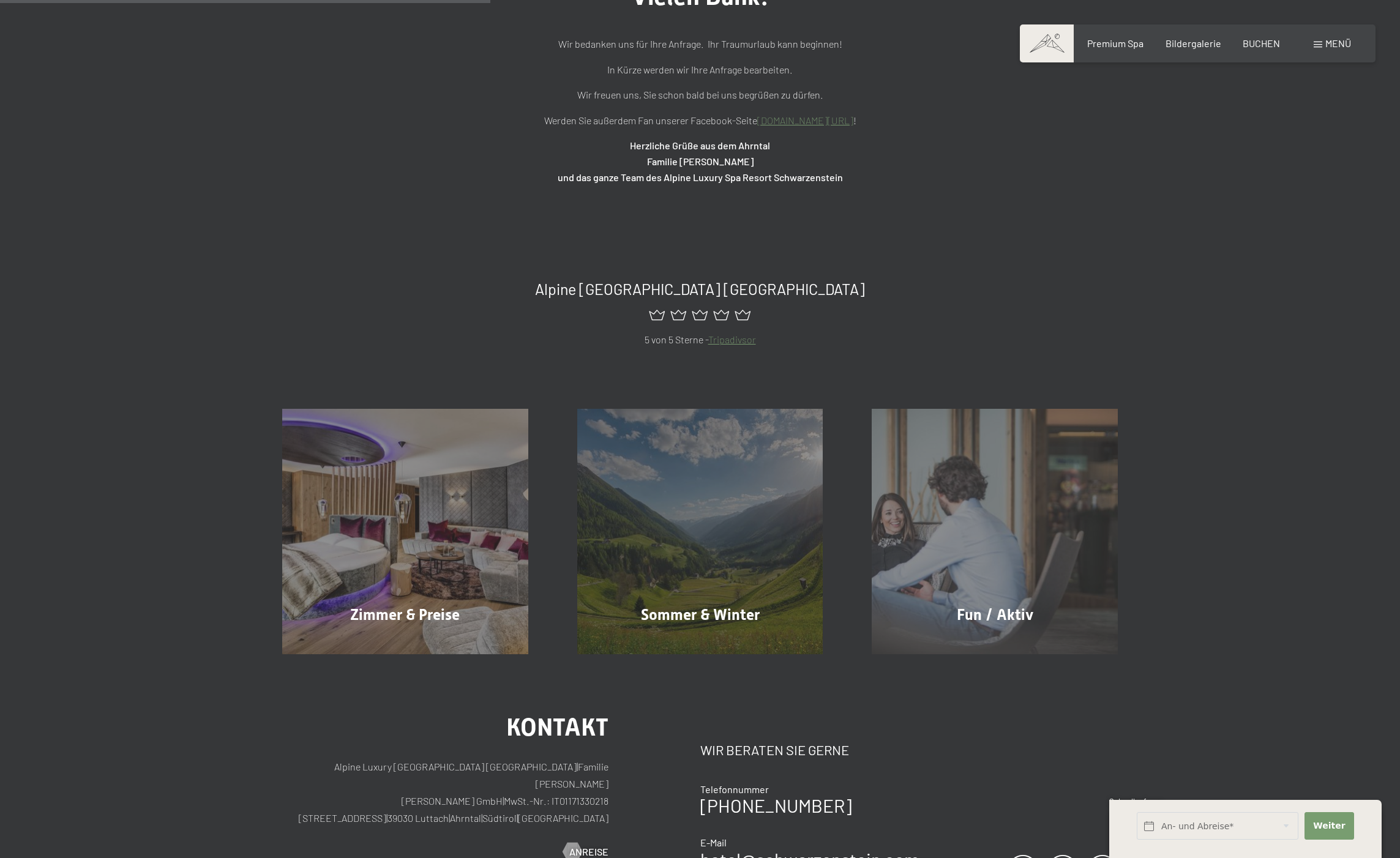
scroll to position [202, 0]
